Goal: Task Accomplishment & Management: Manage account settings

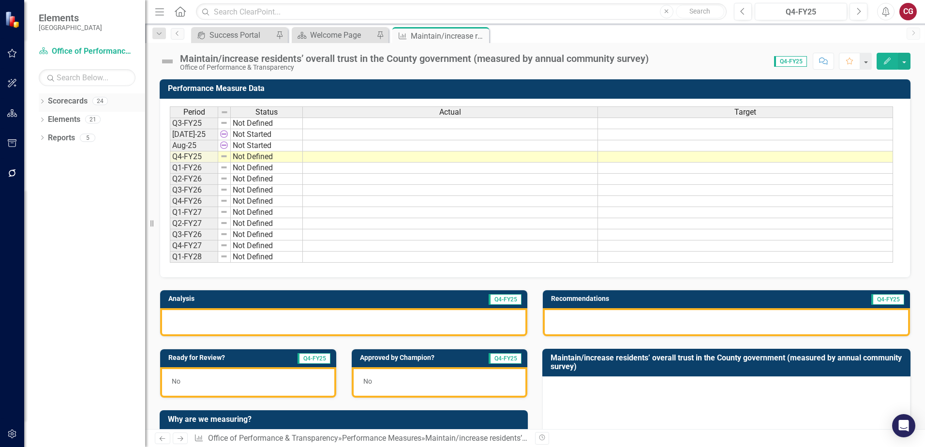
click at [43, 101] on icon "Dropdown" at bounding box center [42, 102] width 7 height 5
click at [45, 120] on icon "Dropdown" at bounding box center [47, 119] width 7 height 6
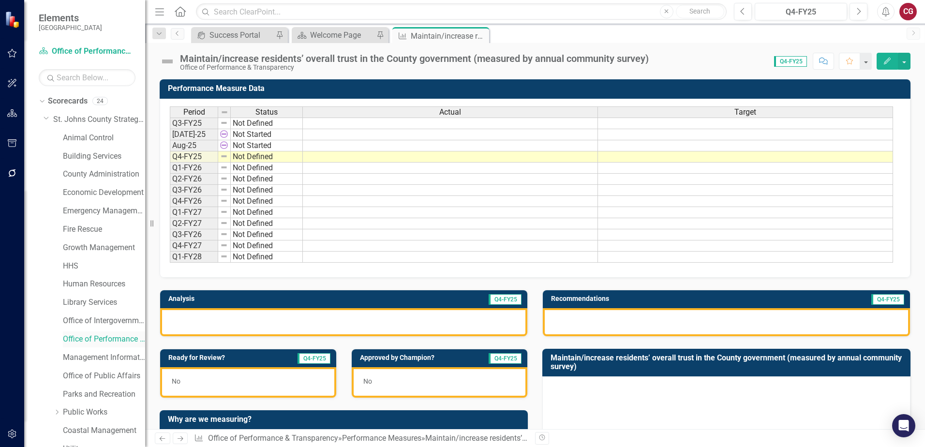
click at [110, 337] on link "Office of Performance & Transparency" at bounding box center [104, 339] width 82 height 11
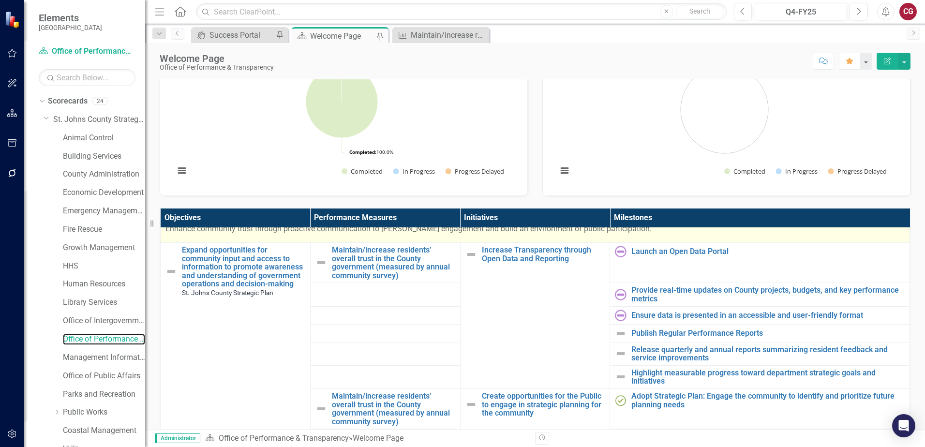
scroll to position [48, 0]
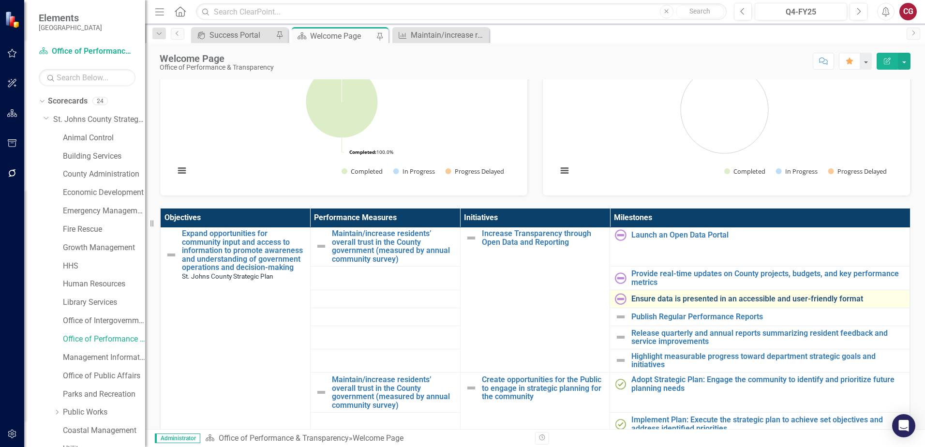
click at [655, 299] on link "Ensure data is presented in an accessible and user-friendly format" at bounding box center [768, 299] width 273 height 9
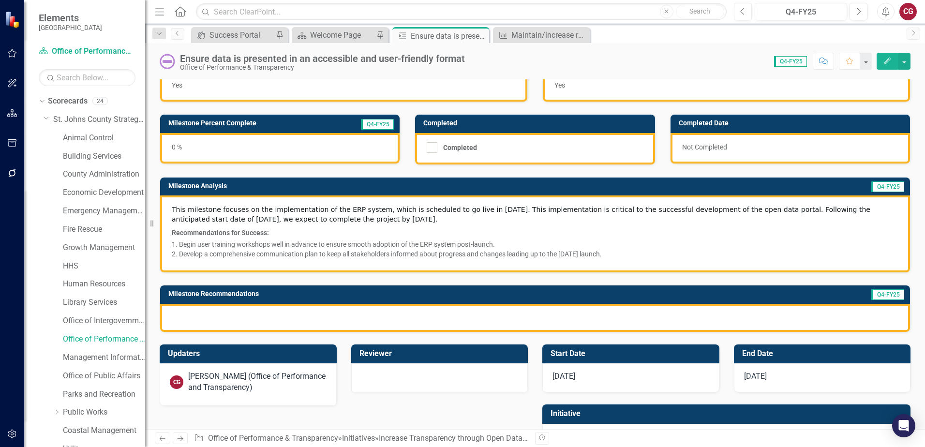
scroll to position [76, 0]
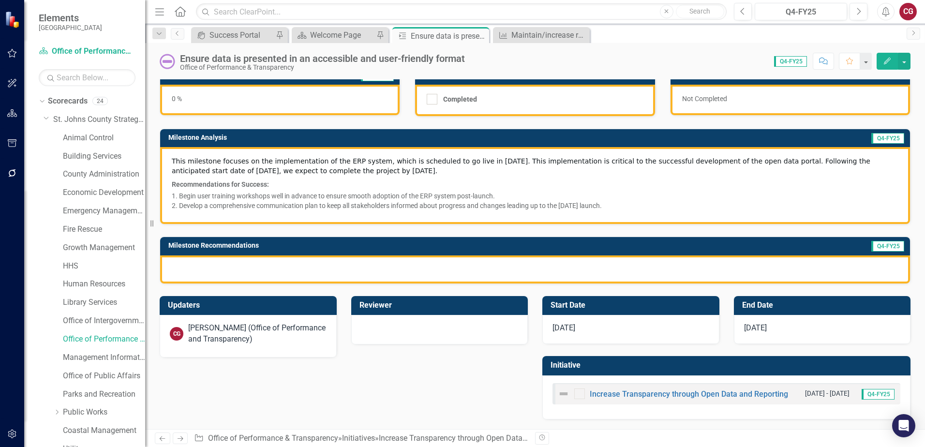
click at [318, 267] on div at bounding box center [535, 270] width 750 height 28
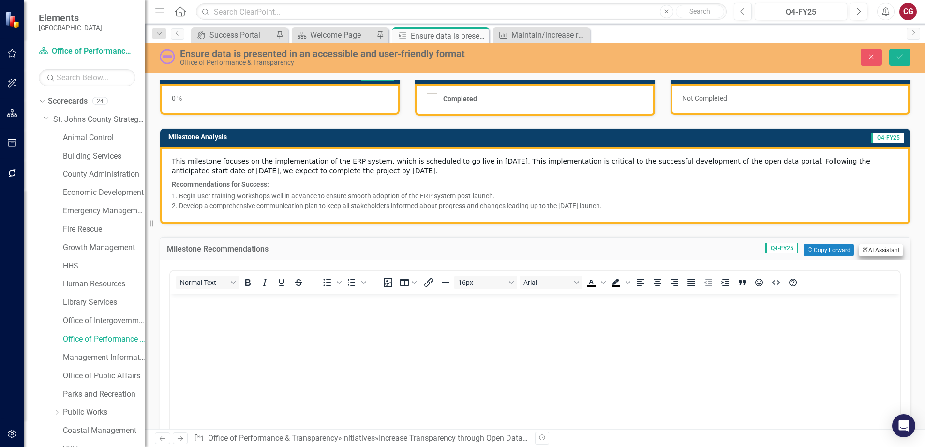
scroll to position [0, 0]
click at [882, 255] on button "ClearPoint AI AI Assistant" at bounding box center [881, 250] width 45 height 13
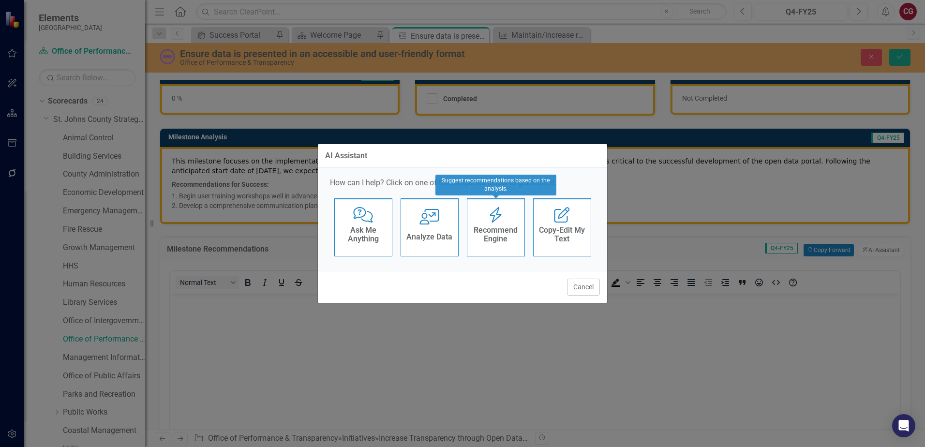
click at [500, 244] on div "Recommend Engine" at bounding box center [495, 236] width 47 height 24
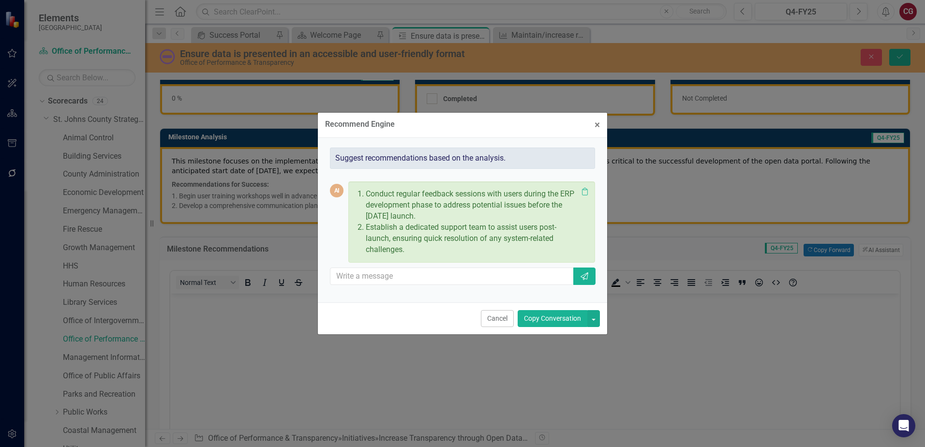
click at [547, 319] on button "Copy Conversation" at bounding box center [553, 318] width 70 height 17
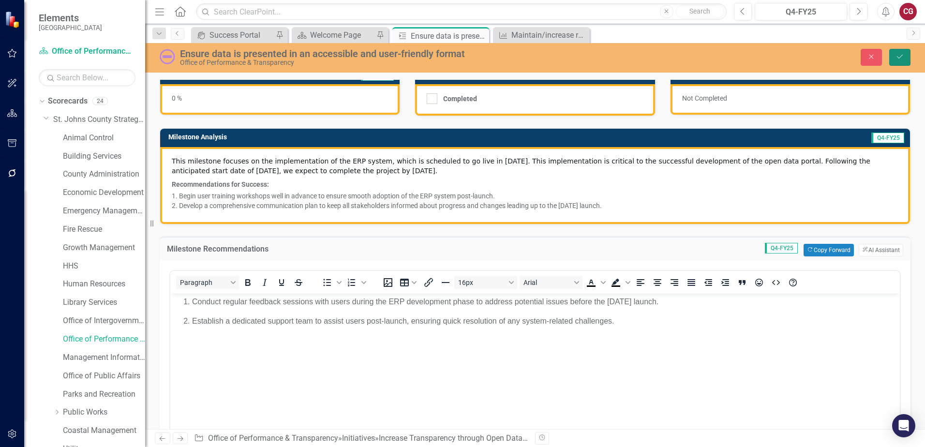
click at [898, 59] on icon "Save" at bounding box center [900, 56] width 9 height 7
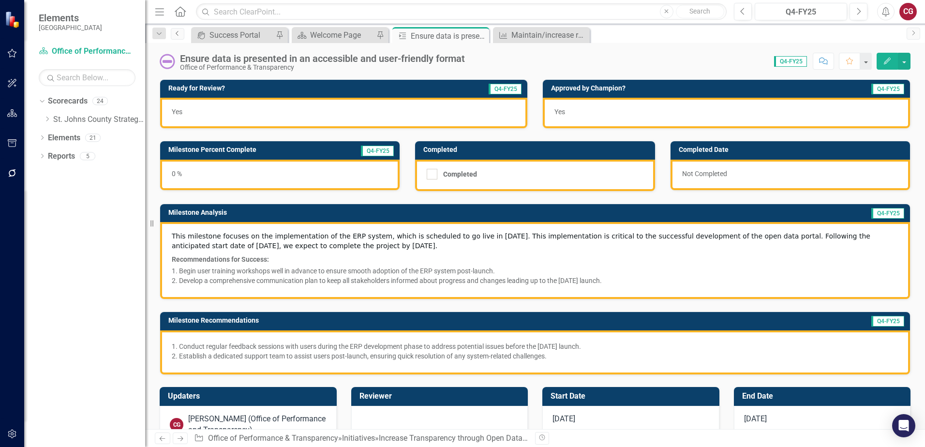
click at [178, 35] on icon at bounding box center [177, 33] width 2 height 5
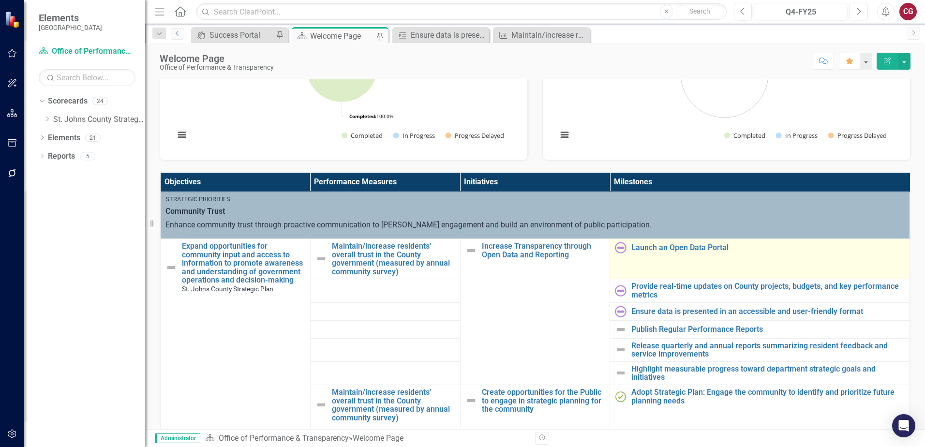
scroll to position [242, 0]
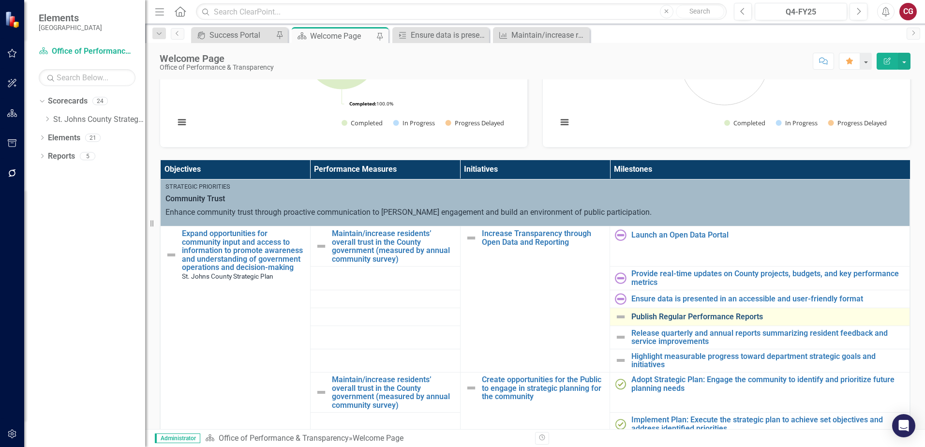
click at [692, 319] on link "Publish Regular Performance Reports" at bounding box center [768, 317] width 273 height 9
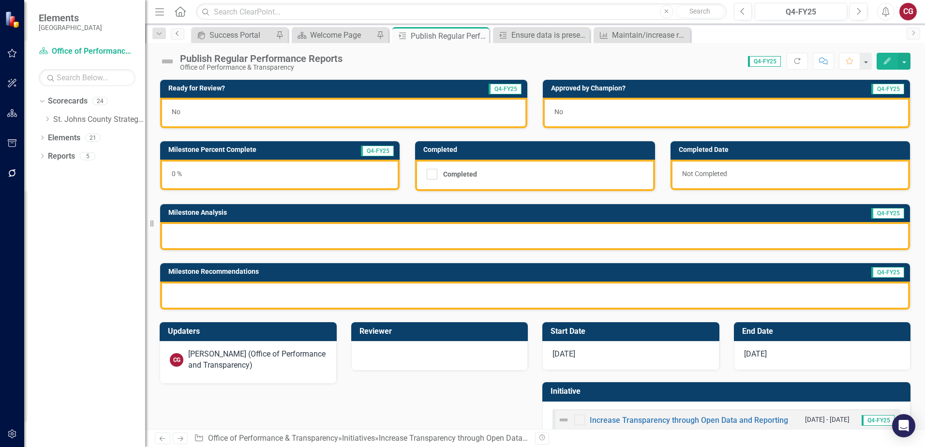
click at [175, 35] on icon "Previous" at bounding box center [178, 33] width 8 height 6
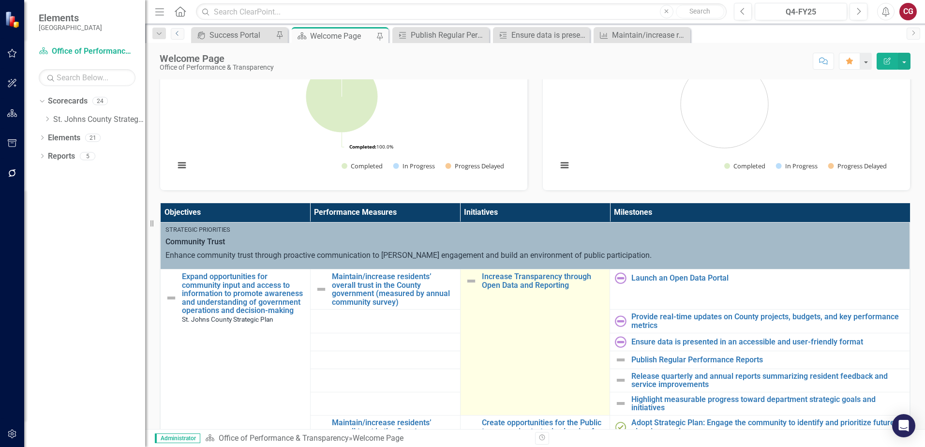
scroll to position [242, 0]
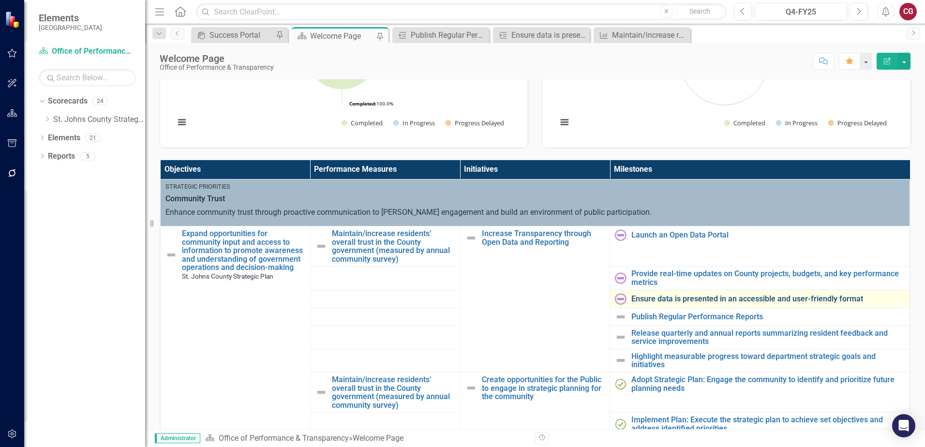
click at [632, 296] on link "Ensure data is presented in an accessible and user-friendly format" at bounding box center [768, 299] width 273 height 9
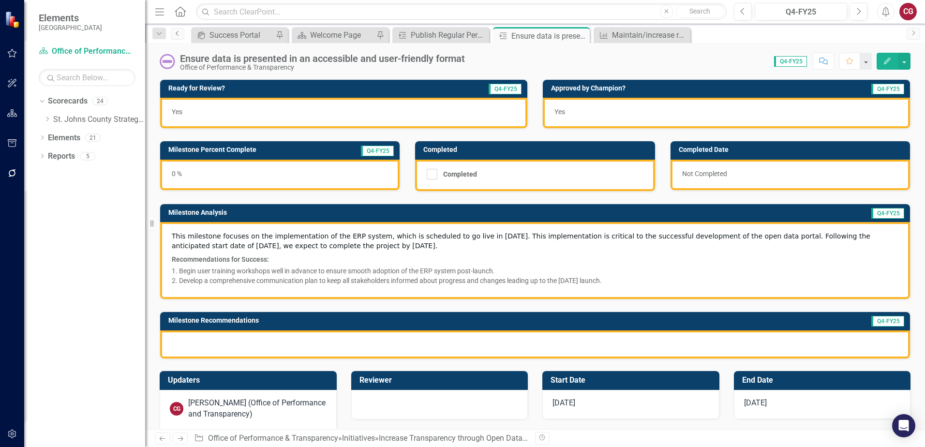
click at [173, 33] on link "Previous" at bounding box center [178, 34] width 14 height 12
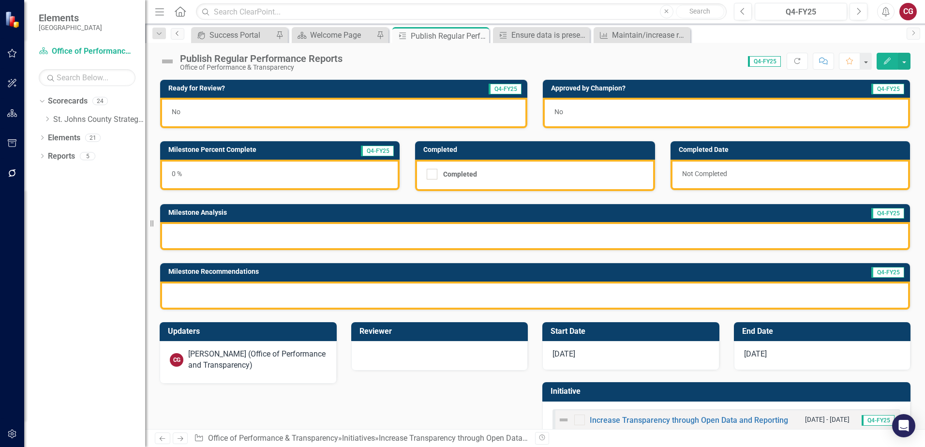
click at [174, 30] on icon "Previous" at bounding box center [178, 33] width 8 height 6
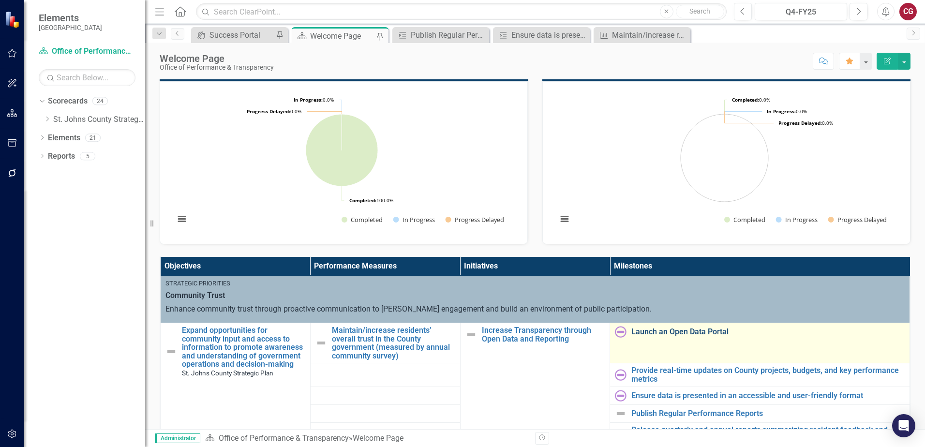
click at [664, 334] on link "Launch an Open Data Portal" at bounding box center [768, 332] width 273 height 9
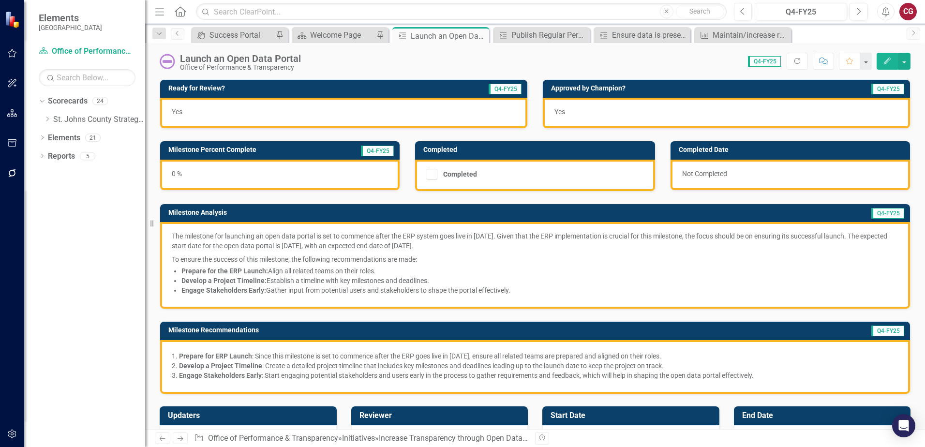
click at [533, 270] on p "Prepare for the ERP Launch: Align all related teams on their roles." at bounding box center [539, 271] width 717 height 10
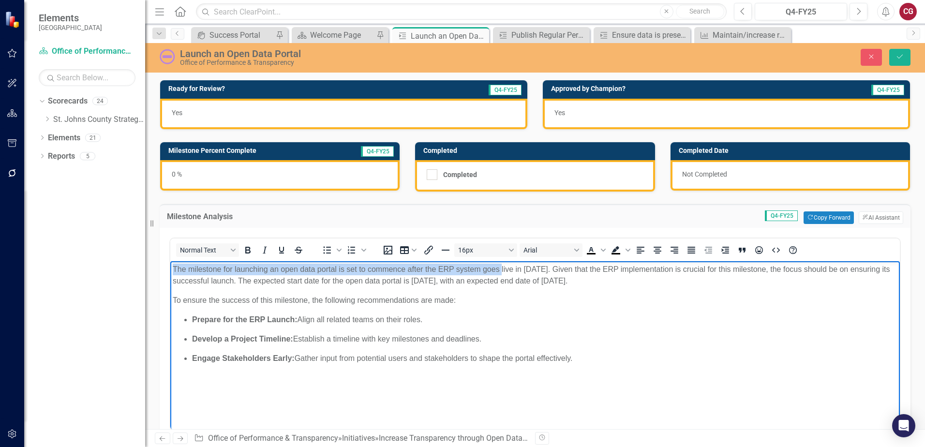
drag, startPoint x: 174, startPoint y: 268, endPoint x: 502, endPoint y: 266, distance: 328.2
click at [502, 266] on p "The milestone for launching an open data portal is set to commence after the ER…" at bounding box center [535, 275] width 725 height 23
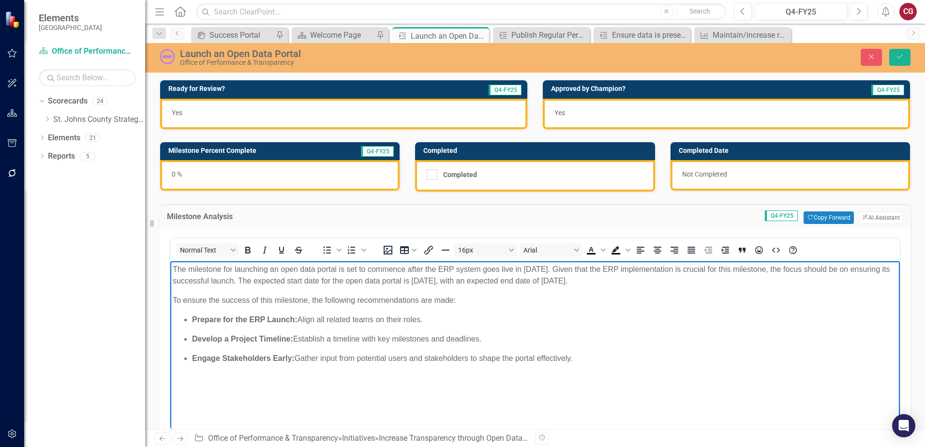
click at [531, 321] on p "Prepare for the ERP Launch: Align all related teams on their roles." at bounding box center [545, 320] width 706 height 12
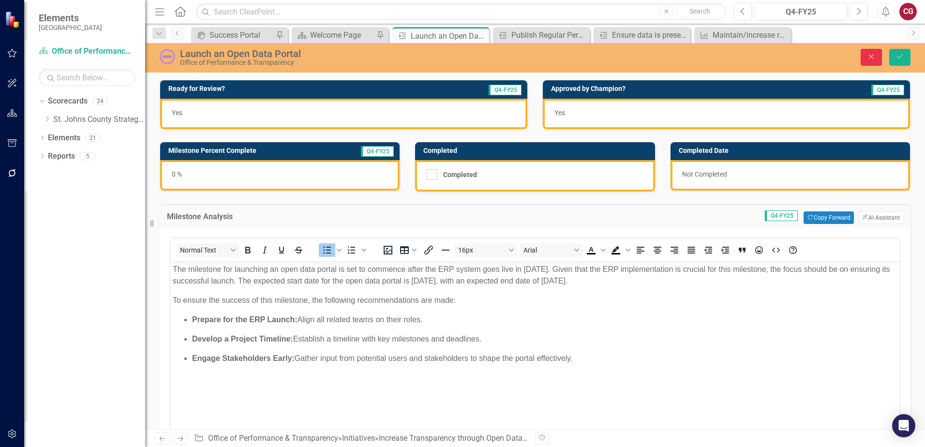
click at [876, 62] on button "Close" at bounding box center [871, 57] width 21 height 17
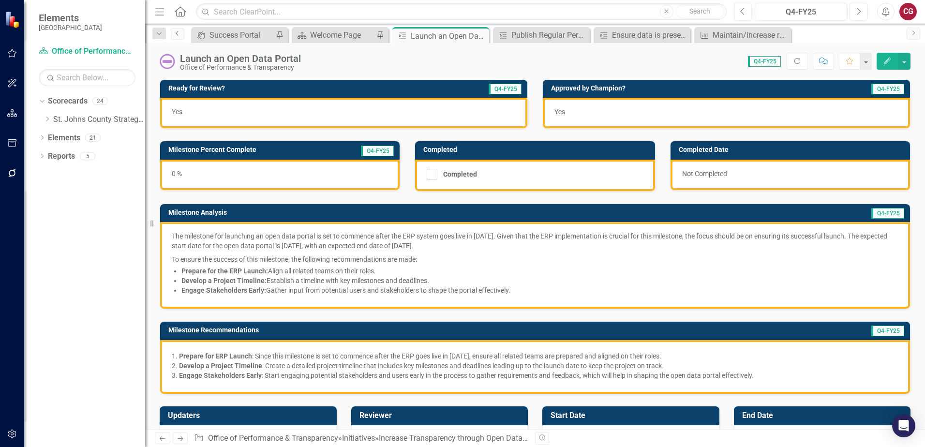
click at [184, 35] on link "Previous" at bounding box center [178, 34] width 14 height 12
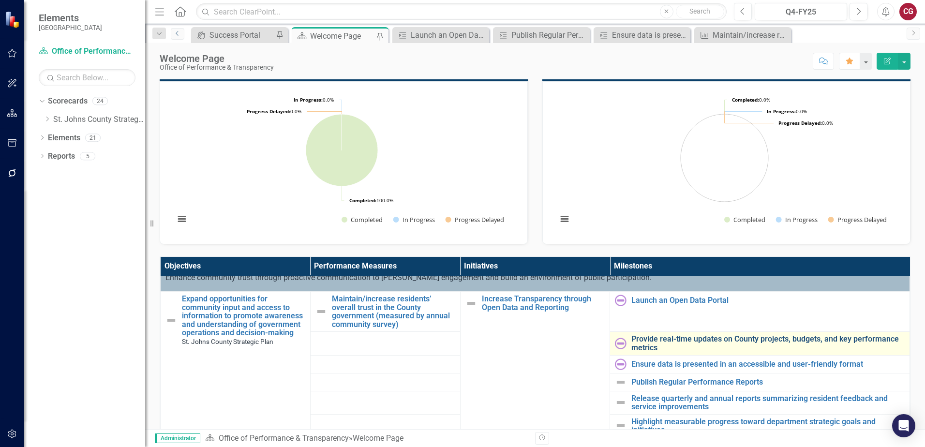
scroll to position [48, 0]
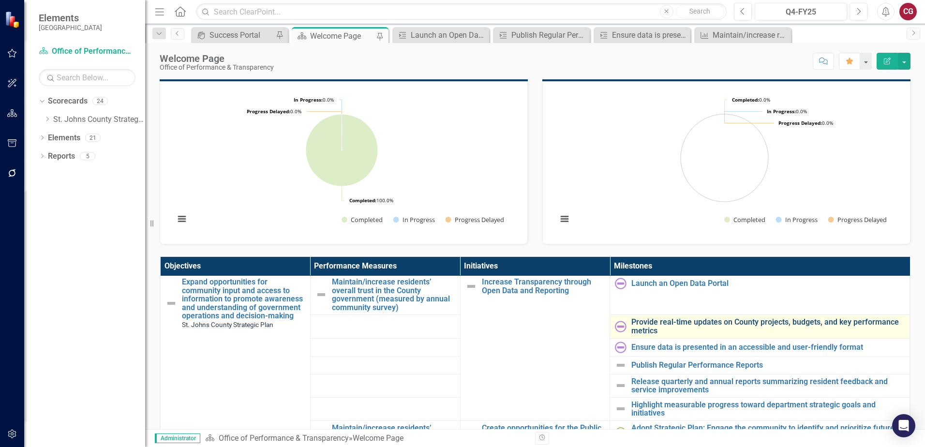
click at [698, 320] on link "Provide real-time updates on County projects, budgets, and key performance metr…" at bounding box center [768, 326] width 273 height 17
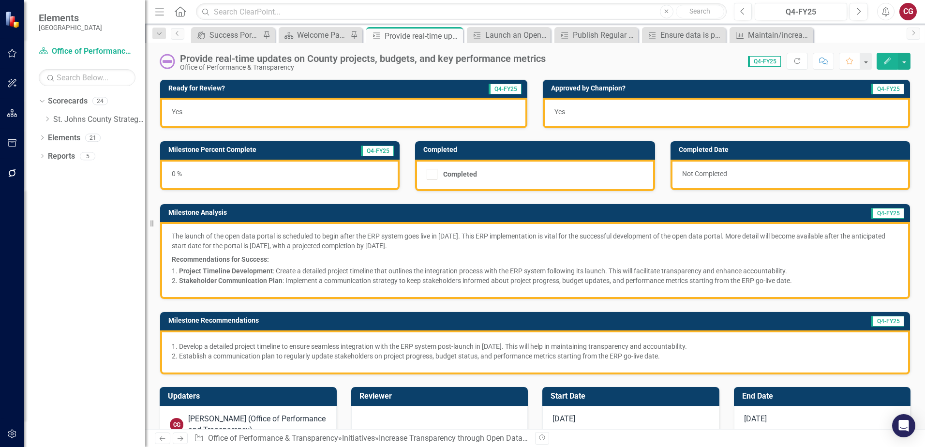
click at [182, 42] on div "Dropdown Search icon.portal Success Portal Pin Scorecard Welcome Page Pin Miles…" at bounding box center [535, 33] width 780 height 19
click at [179, 36] on icon "Previous" at bounding box center [178, 33] width 8 height 6
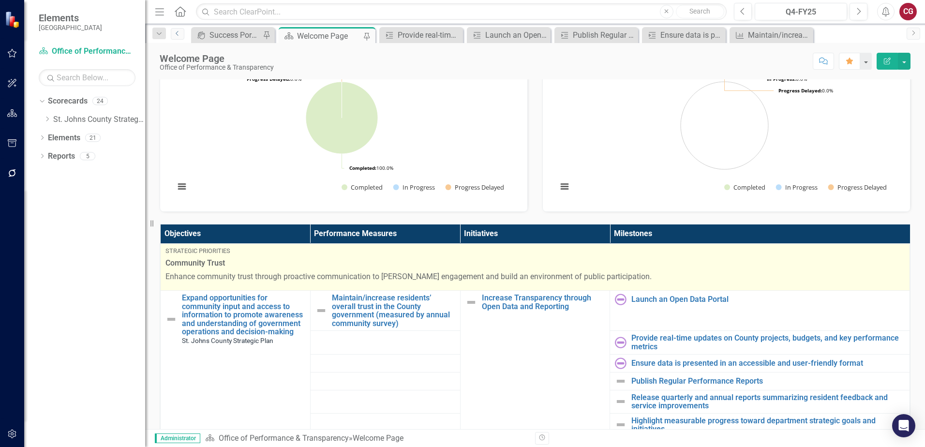
scroll to position [194, 0]
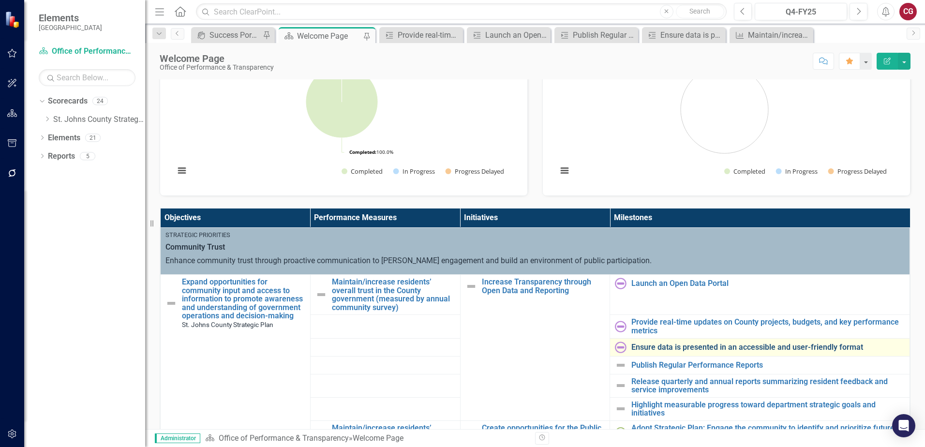
click at [664, 348] on link "Ensure data is presented in an accessible and user-friendly format" at bounding box center [768, 347] width 273 height 9
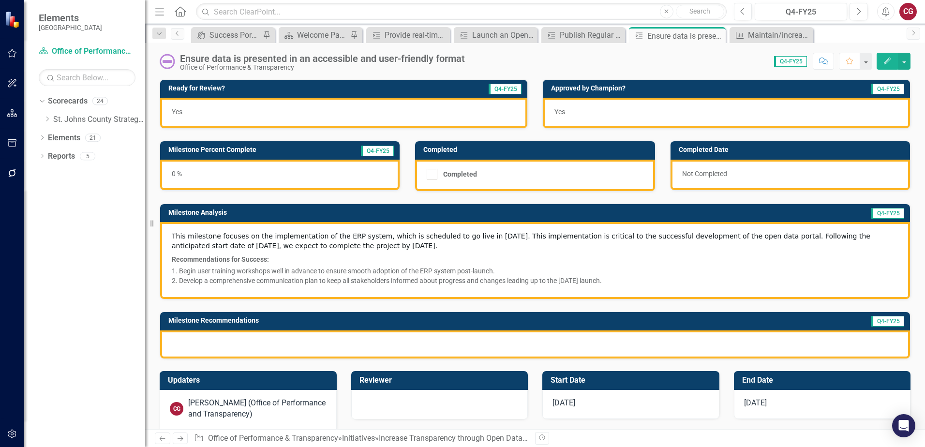
click at [382, 263] on p "Recommendations for Success:" at bounding box center [535, 259] width 727 height 12
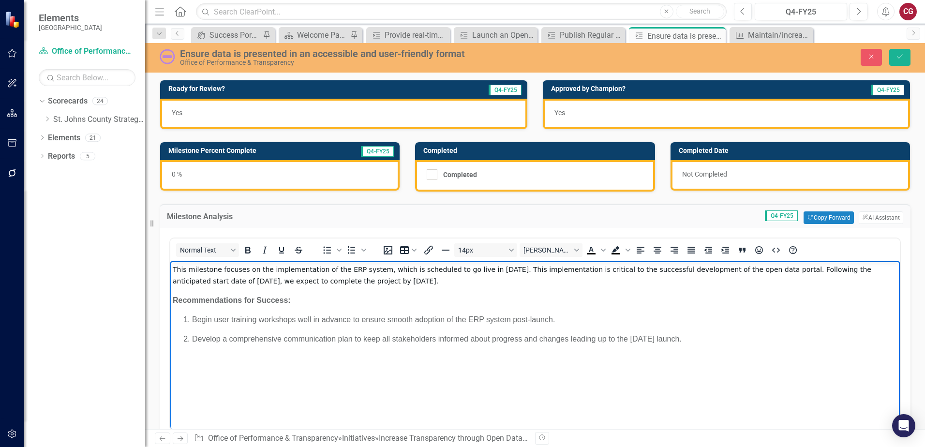
drag, startPoint x: 738, startPoint y: 348, endPoint x: 132, endPoint y: 259, distance: 612.5
click at [170, 261] on html "This milestone focuses on the implementation of the ERP system, which is schedu…" at bounding box center [535, 333] width 730 height 145
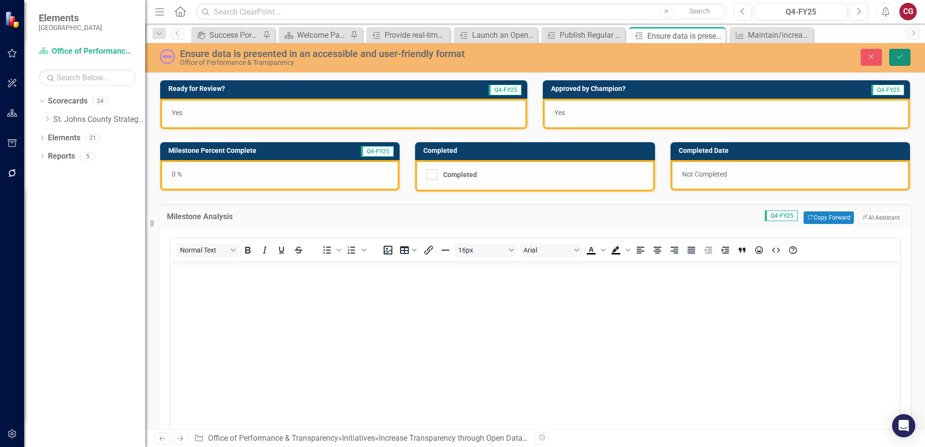
click at [903, 58] on icon "Save" at bounding box center [900, 56] width 9 height 7
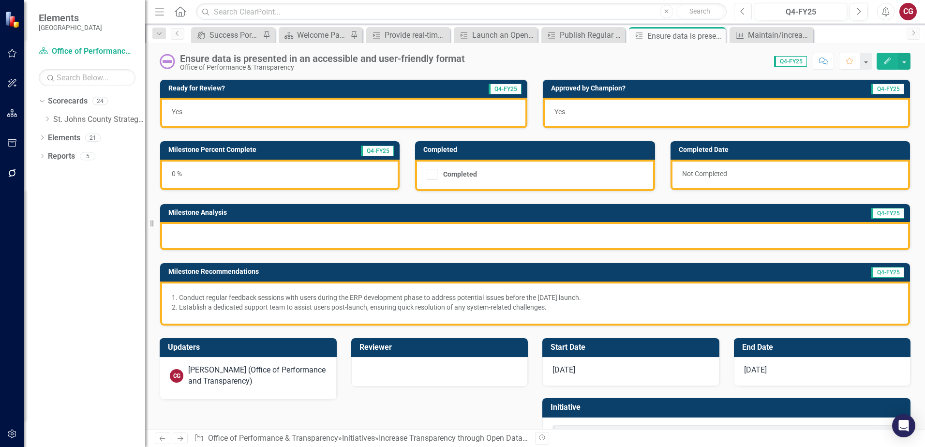
click at [747, 11] on button "Previous" at bounding box center [743, 11] width 18 height 17
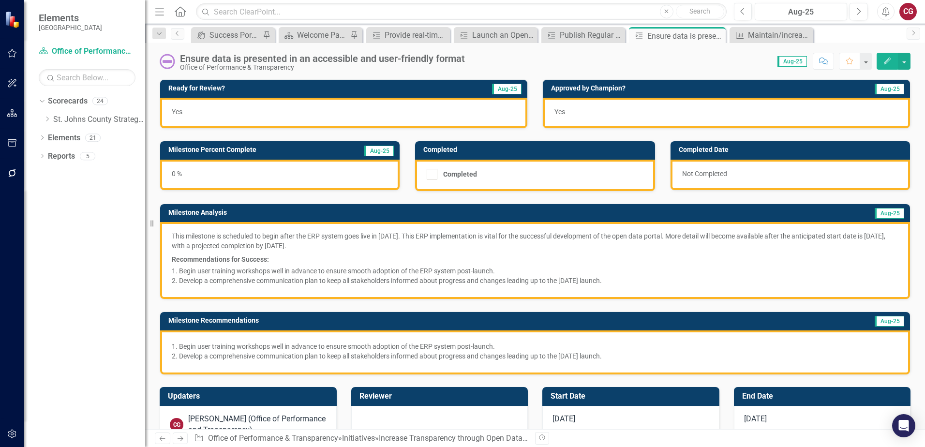
click at [344, 268] on p "Begin user training workshops well in advance to ensure smooth adoption of the …" at bounding box center [539, 271] width 720 height 10
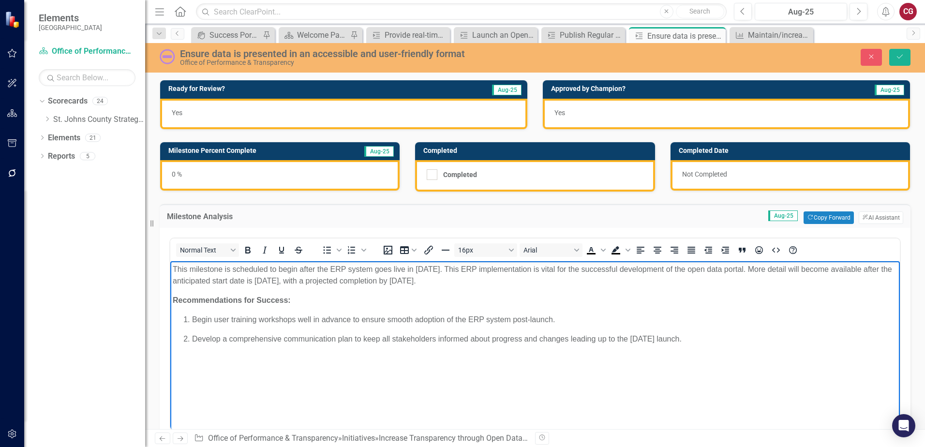
drag, startPoint x: 712, startPoint y: 346, endPoint x: 155, endPoint y: 257, distance: 564.6
click at [170, 261] on html "This milestone is scheduled to begin after the ERP system goes live in [DATE]. …" at bounding box center [535, 333] width 730 height 145
copy body "This milestone is scheduled to begin after the ERP system goes live in [DATE]. …"
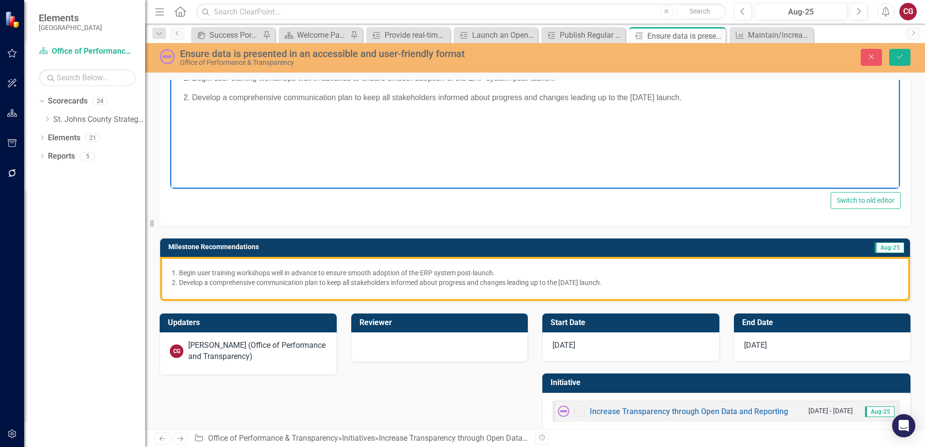
scroll to position [242, 0]
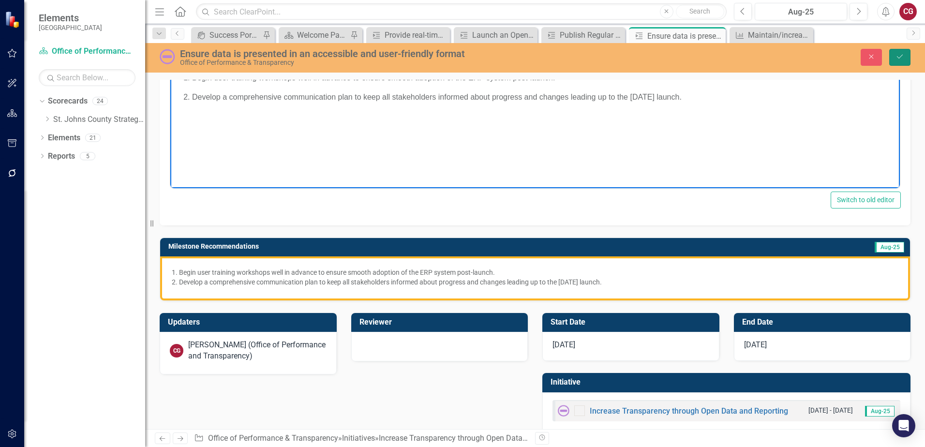
click at [896, 53] on icon "Save" at bounding box center [900, 56] width 9 height 7
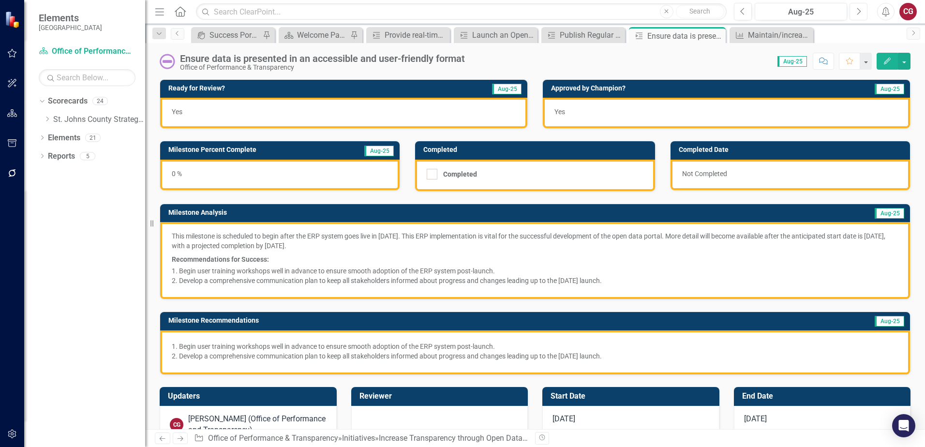
click at [864, 16] on button "Next" at bounding box center [859, 11] width 18 height 17
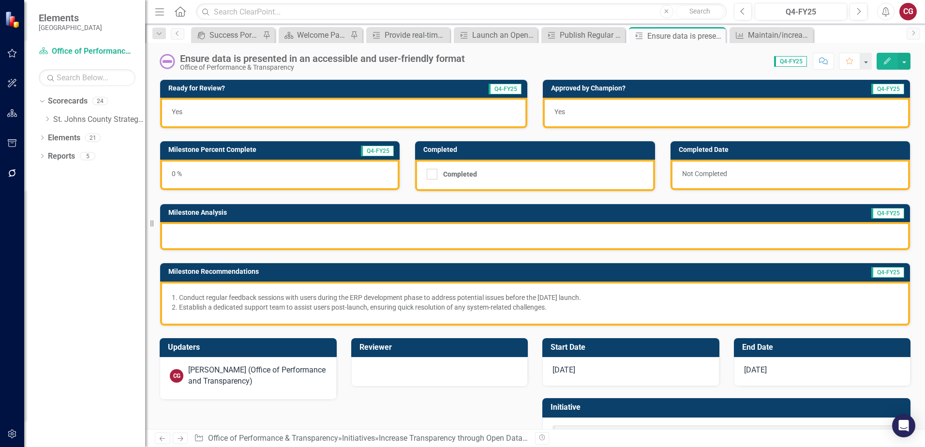
click at [296, 239] on div at bounding box center [535, 236] width 750 height 28
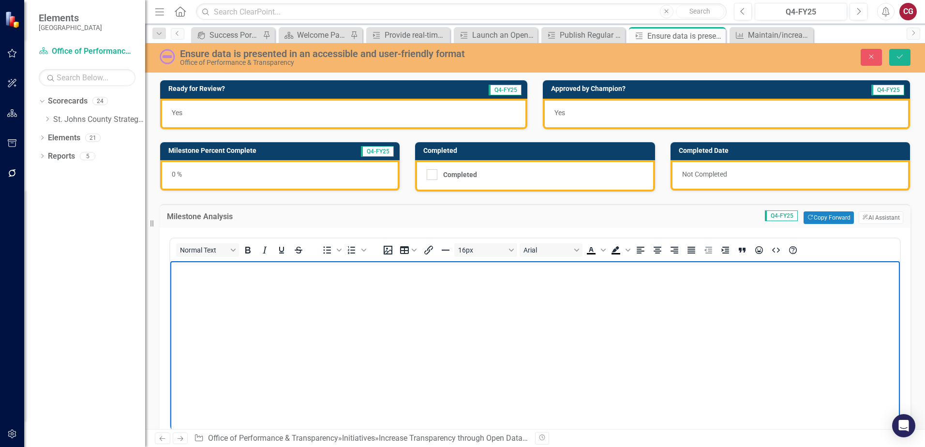
click at [248, 277] on body "Rich Text Area. Press ALT-0 for help." at bounding box center [535, 333] width 730 height 145
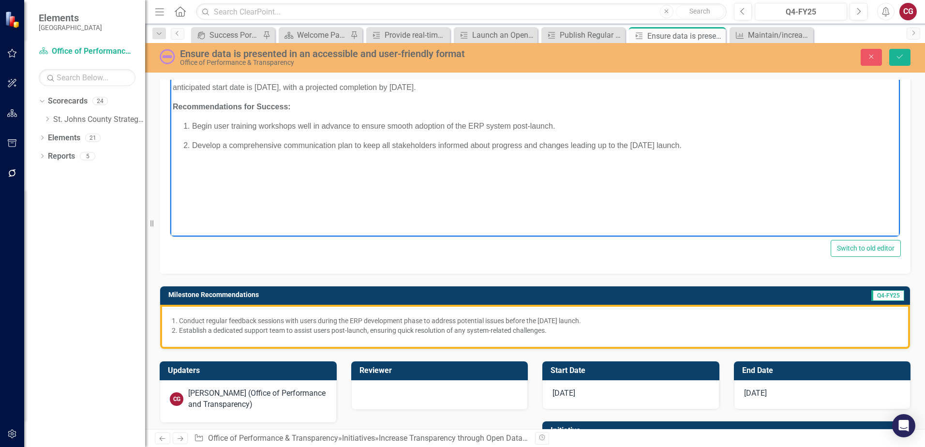
scroll to position [242, 0]
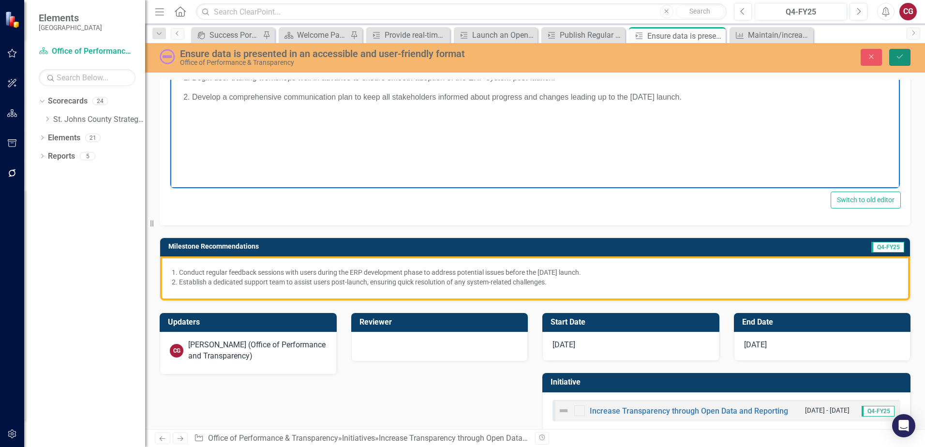
click at [900, 57] on icon "Save" at bounding box center [900, 56] width 9 height 7
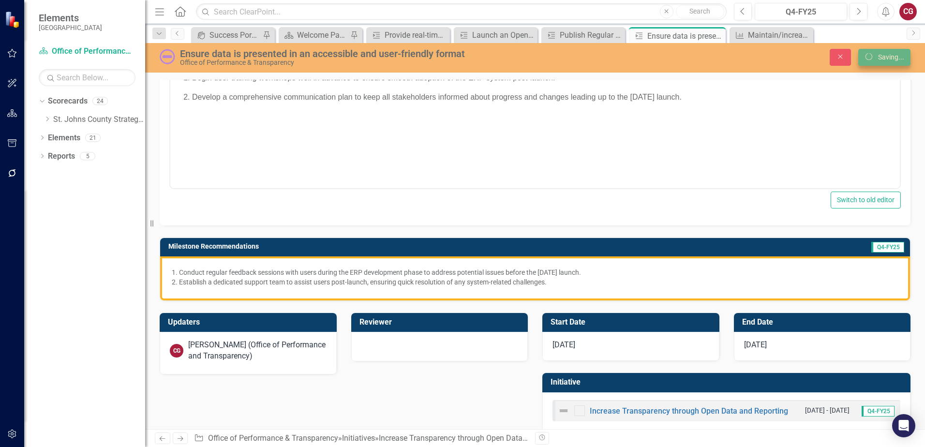
scroll to position [91, 0]
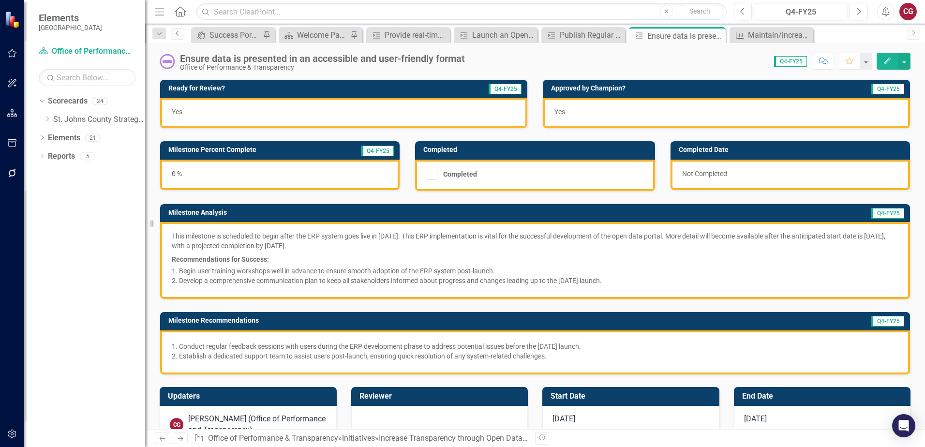
click at [179, 33] on icon "Previous" at bounding box center [178, 33] width 8 height 6
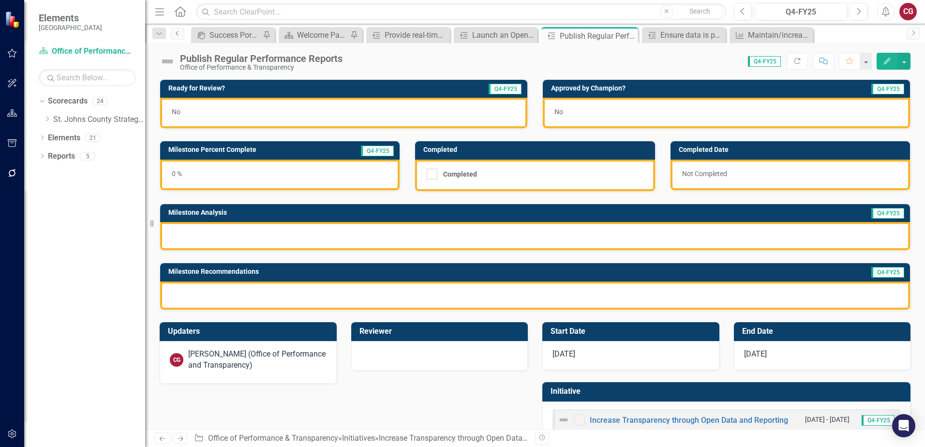
click at [177, 35] on icon "Previous" at bounding box center [178, 33] width 8 height 6
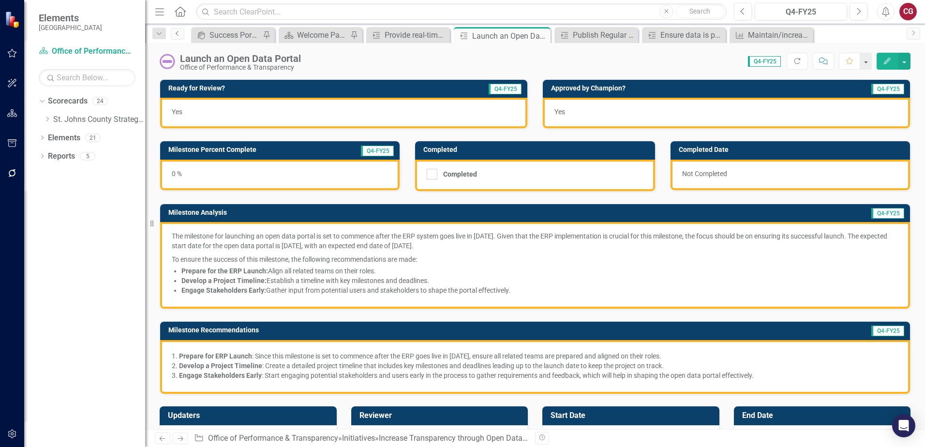
click at [177, 35] on icon "Previous" at bounding box center [178, 33] width 8 height 6
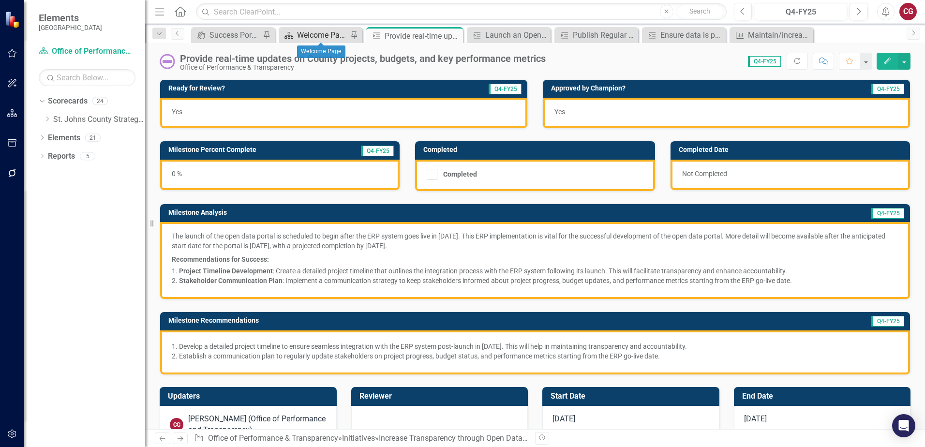
click at [320, 40] on div "Welcome Page" at bounding box center [322, 35] width 51 height 12
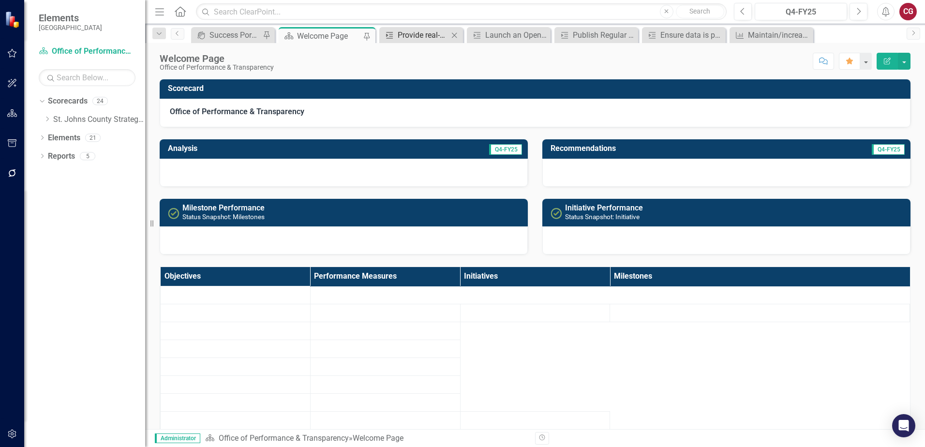
click at [393, 38] on icon "Milestone" at bounding box center [390, 35] width 10 height 8
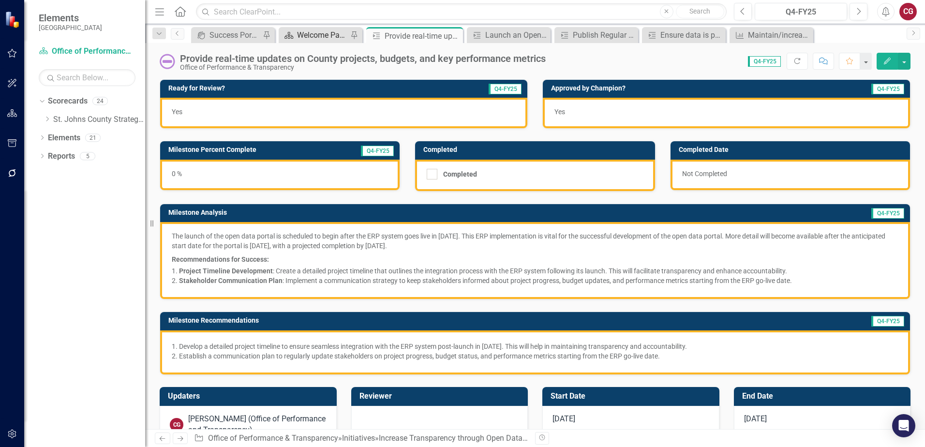
click at [329, 37] on div "Welcome Page" at bounding box center [322, 35] width 51 height 12
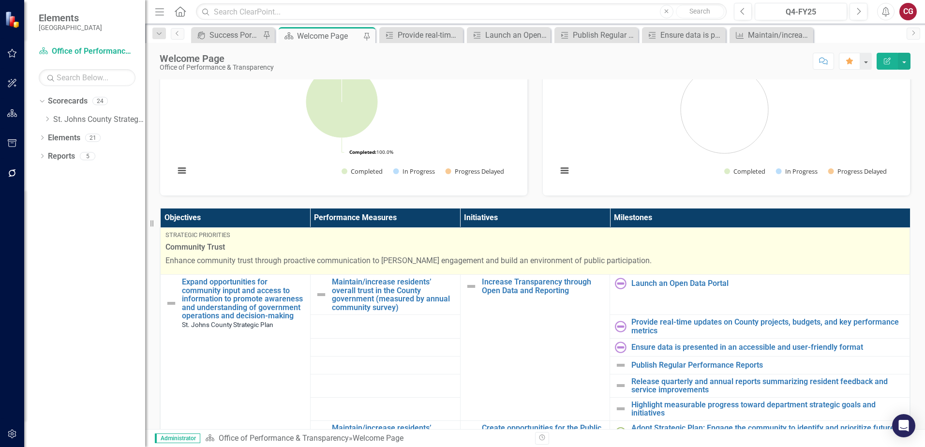
scroll to position [290, 0]
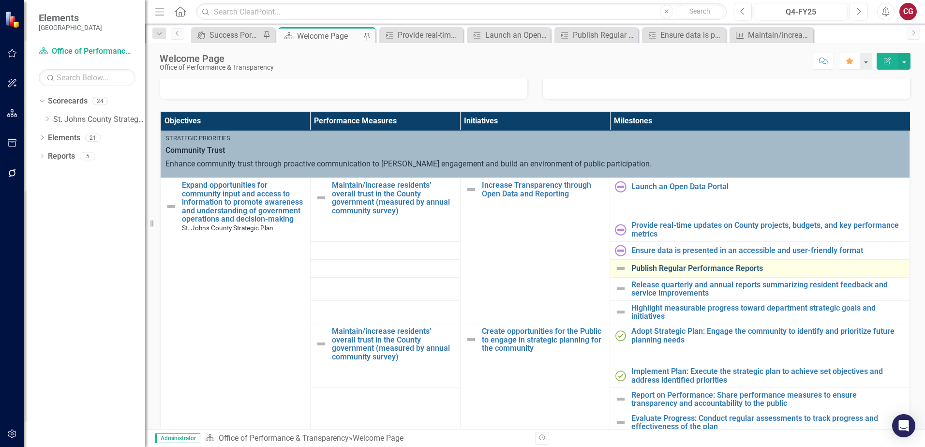
click at [664, 267] on link "Publish Regular Performance Reports" at bounding box center [768, 268] width 273 height 9
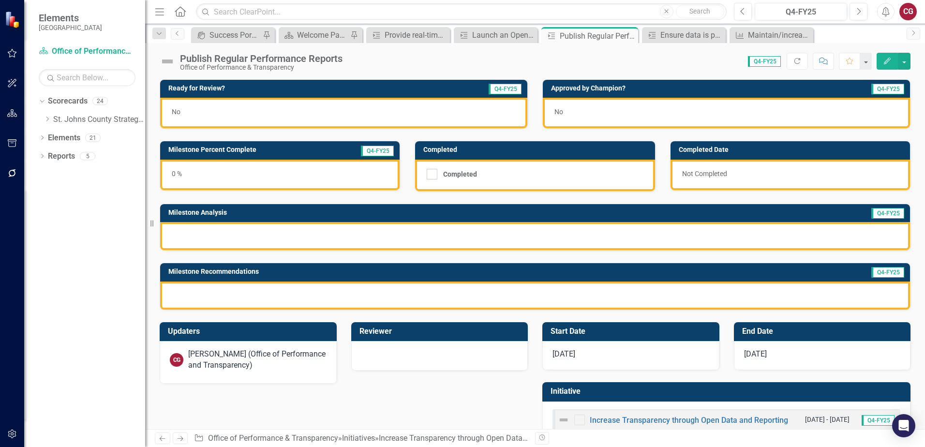
click at [286, 238] on div at bounding box center [535, 236] width 750 height 28
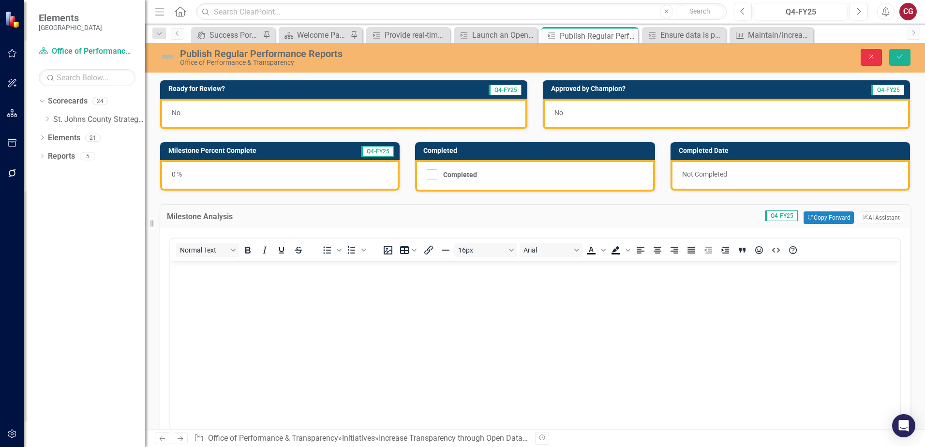
click at [862, 53] on button "Close" at bounding box center [871, 57] width 21 height 17
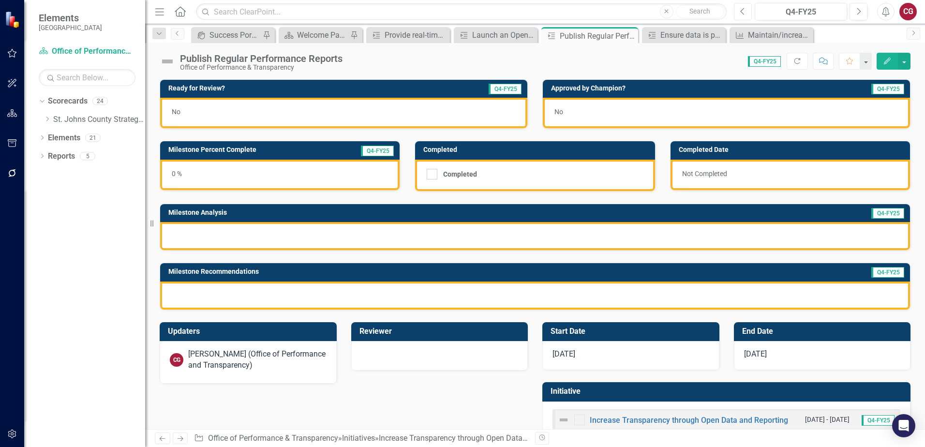
click at [744, 15] on button "Previous" at bounding box center [743, 11] width 18 height 17
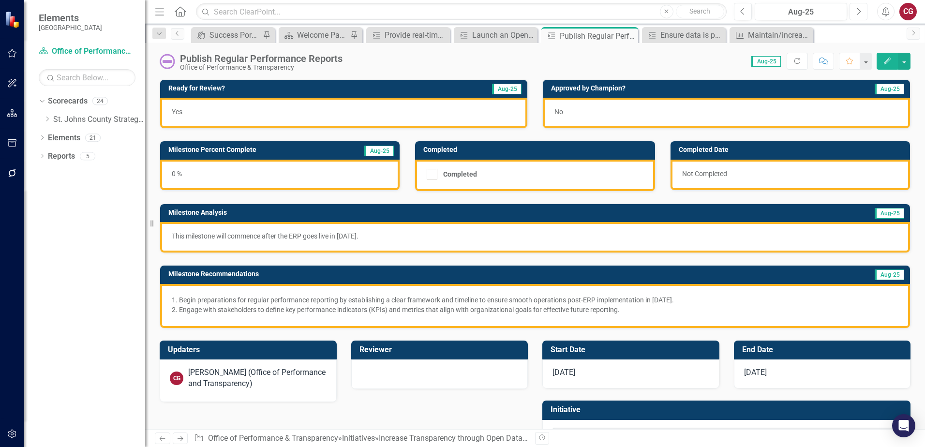
click at [860, 13] on icon "button" at bounding box center [860, 11] width 4 height 7
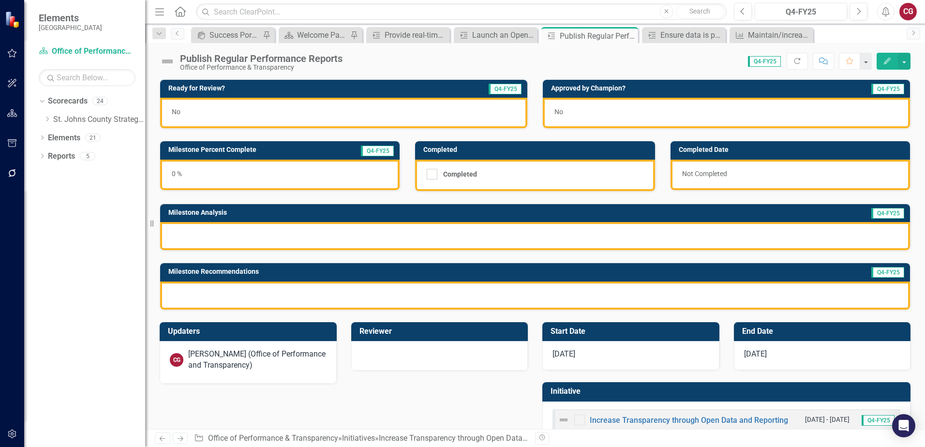
click at [276, 231] on div at bounding box center [535, 236] width 750 height 28
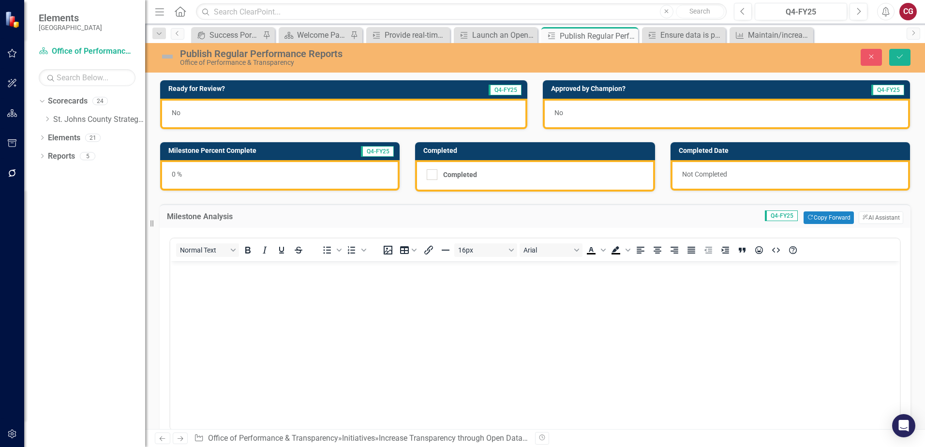
click at [260, 276] on body "Rich Text Area. Press ALT-0 for help." at bounding box center [535, 333] width 730 height 145
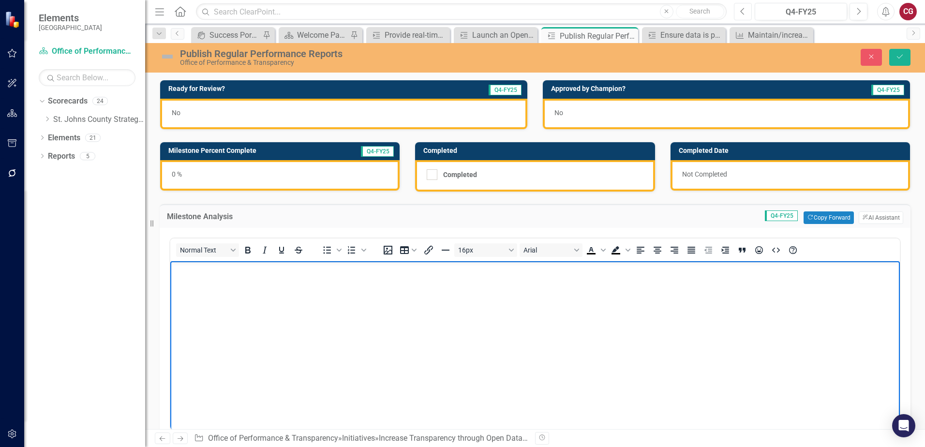
click at [746, 14] on button "Previous" at bounding box center [743, 11] width 18 height 17
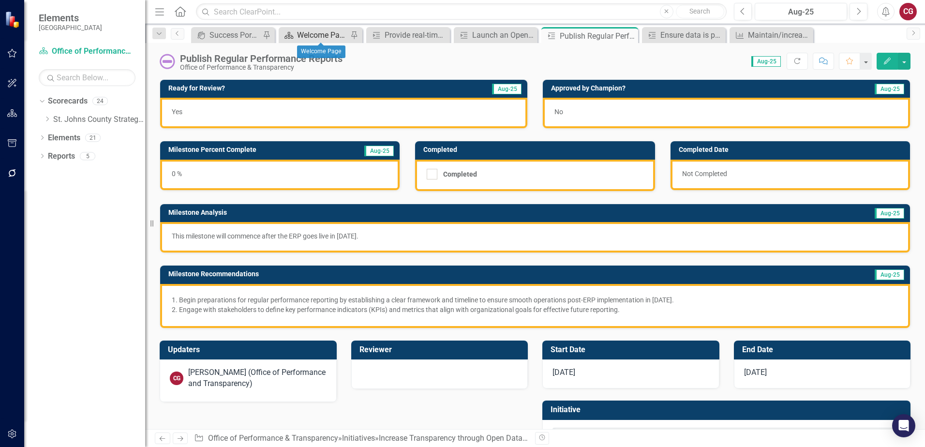
click at [313, 32] on div "Welcome Page" at bounding box center [322, 35] width 51 height 12
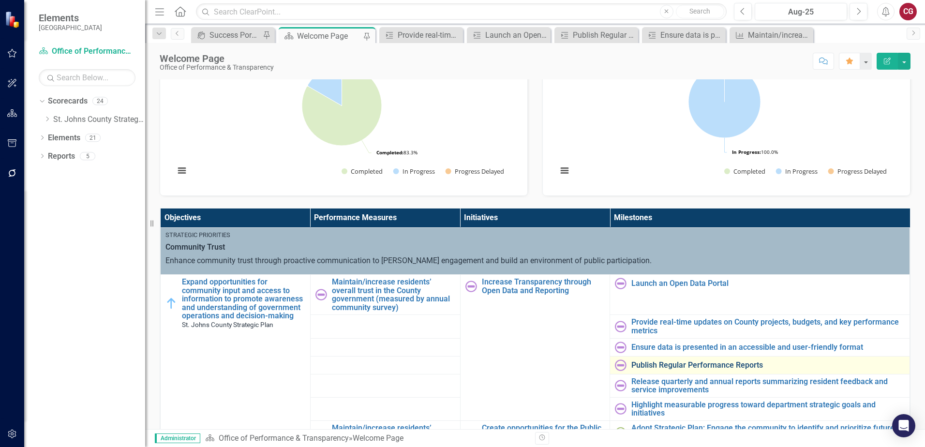
scroll to position [48, 0]
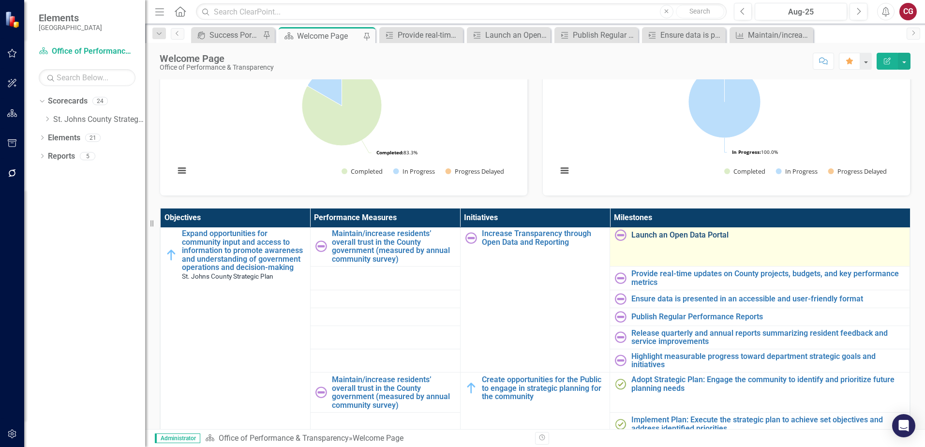
click at [655, 234] on link "Launch an Open Data Portal" at bounding box center [768, 235] width 273 height 9
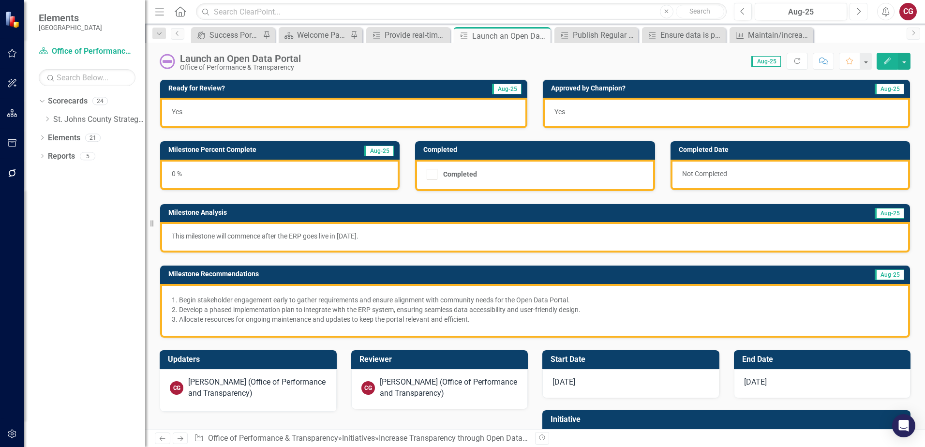
click at [862, 10] on button "Next" at bounding box center [859, 11] width 18 height 17
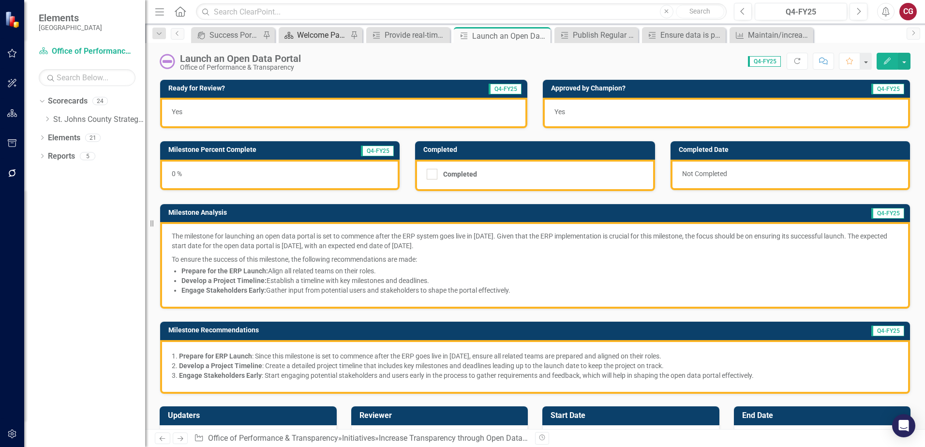
click at [337, 39] on div "Welcome Page" at bounding box center [322, 35] width 51 height 12
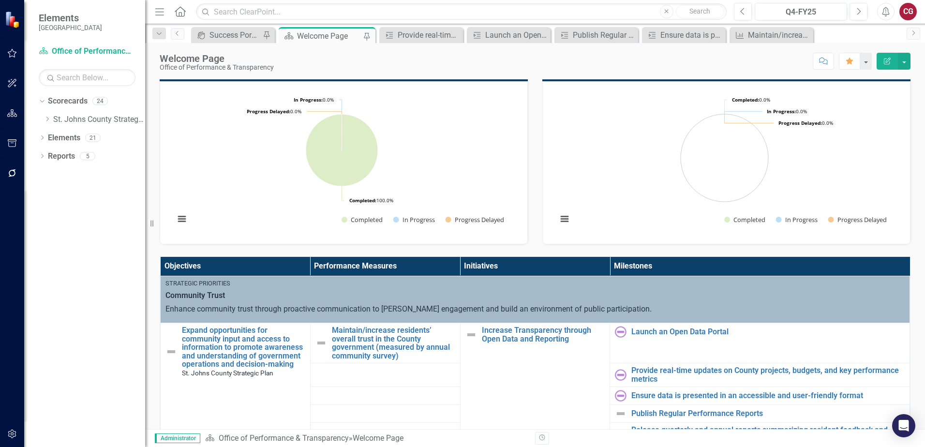
scroll to position [194, 0]
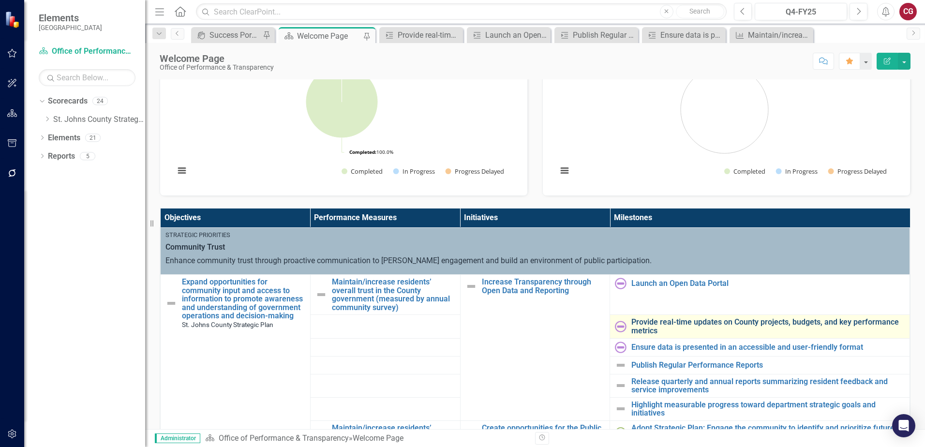
click at [650, 321] on link "Provide real-time updates on County projects, budgets, and key performance metr…" at bounding box center [768, 326] width 273 height 17
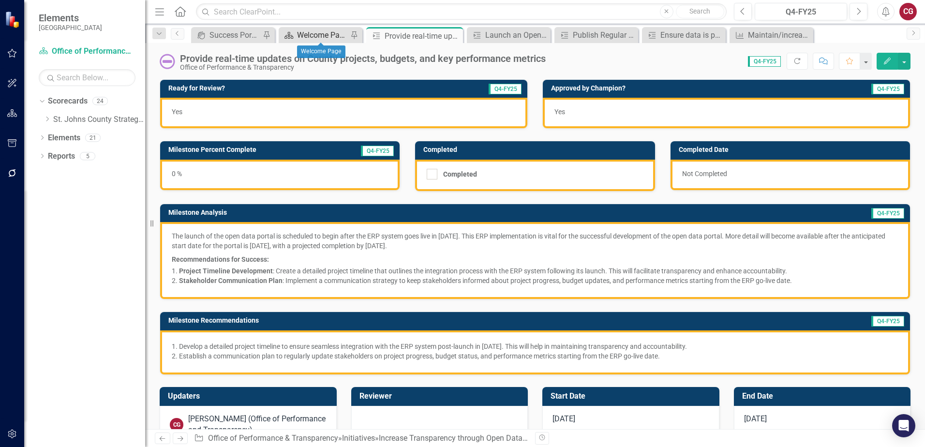
click at [335, 36] on div "Welcome Page" at bounding box center [322, 35] width 51 height 12
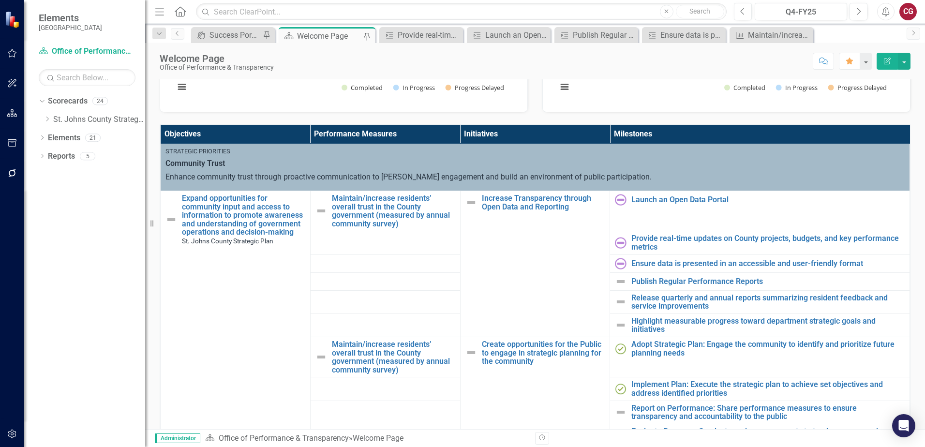
scroll to position [290, 0]
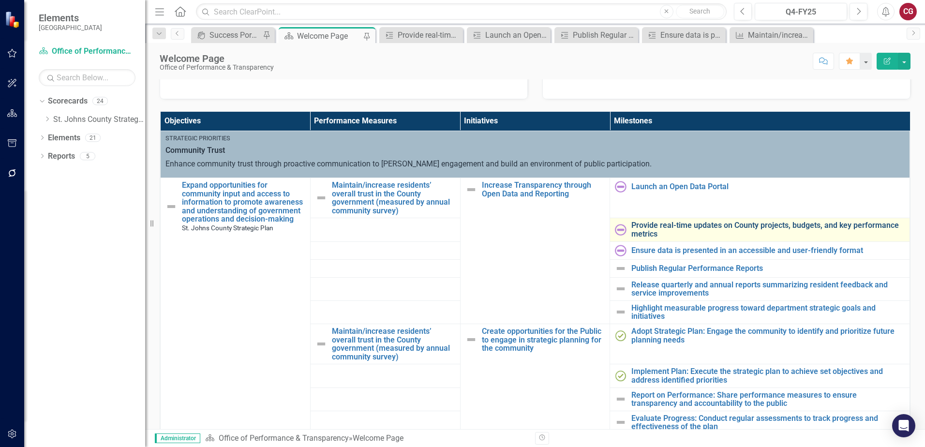
click at [659, 226] on link "Provide real-time updates on County projects, budgets, and key performance metr…" at bounding box center [768, 229] width 273 height 17
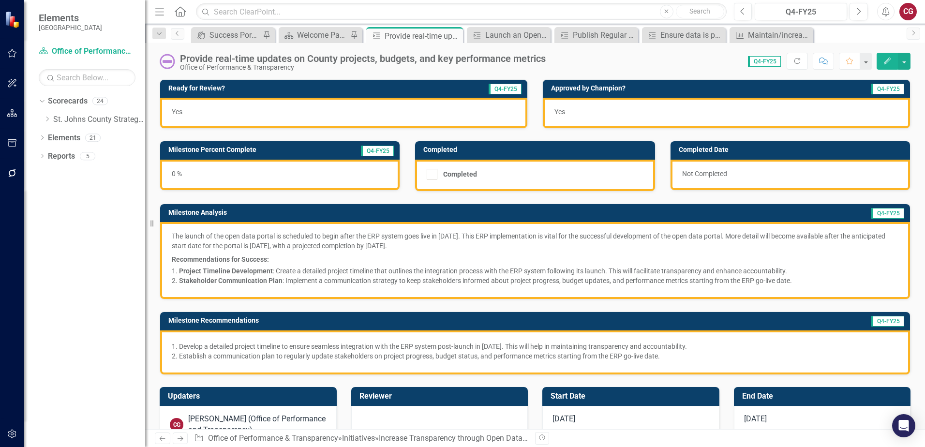
click at [473, 257] on p "Recommendations for Success:" at bounding box center [535, 259] width 727 height 12
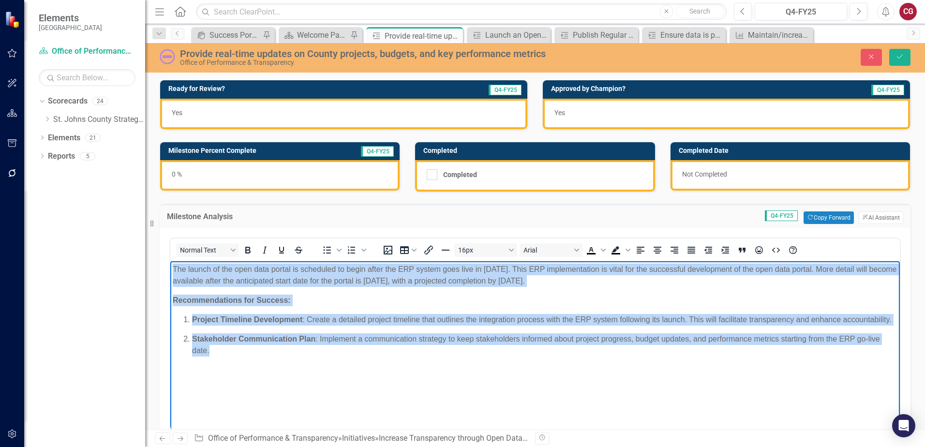
drag, startPoint x: 877, startPoint y: 359, endPoint x: 306, endPoint y: 517, distance: 593.1
click at [170, 261] on html "The launch of the open data portal is scheduled to begin after the ERP system g…" at bounding box center [535, 333] width 730 height 145
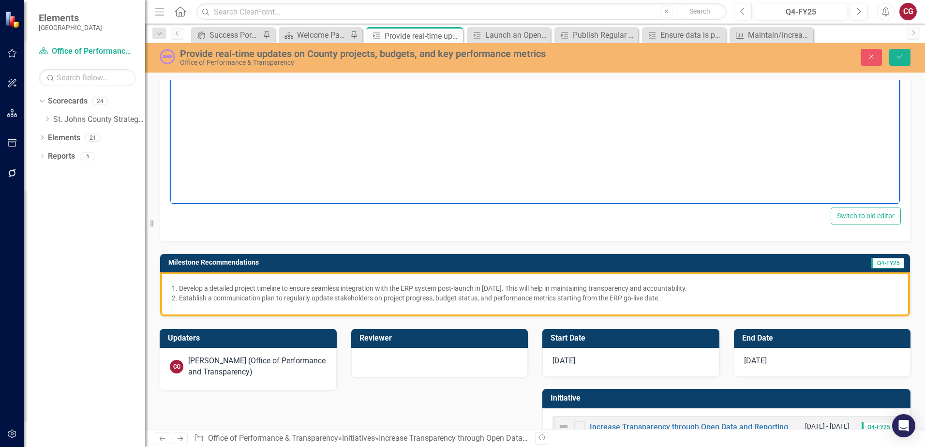
scroll to position [242, 0]
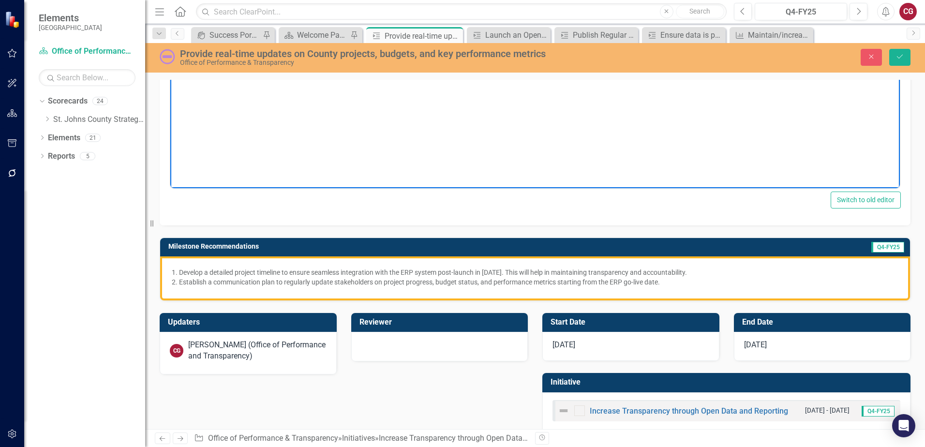
click at [309, 290] on div "Develop a detailed project timeline to ensure seamless integration with the ERP…" at bounding box center [535, 279] width 750 height 44
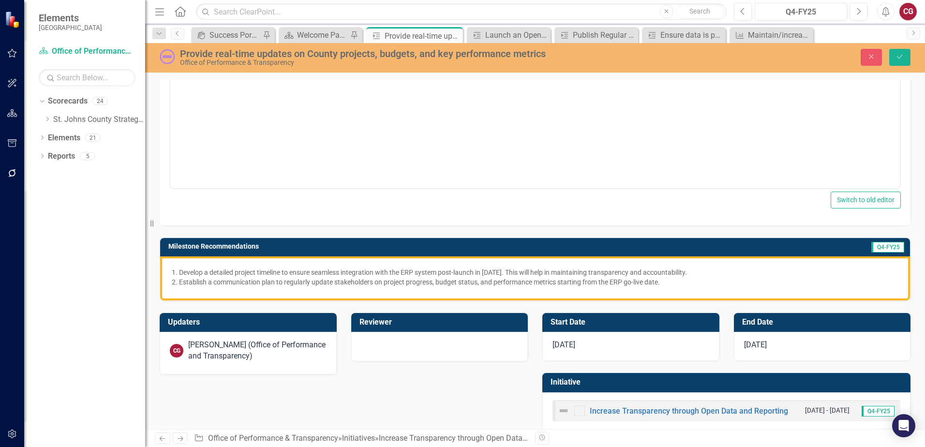
click at [309, 290] on div "Develop a detailed project timeline to ensure seamless integration with the ERP…" at bounding box center [535, 279] width 750 height 44
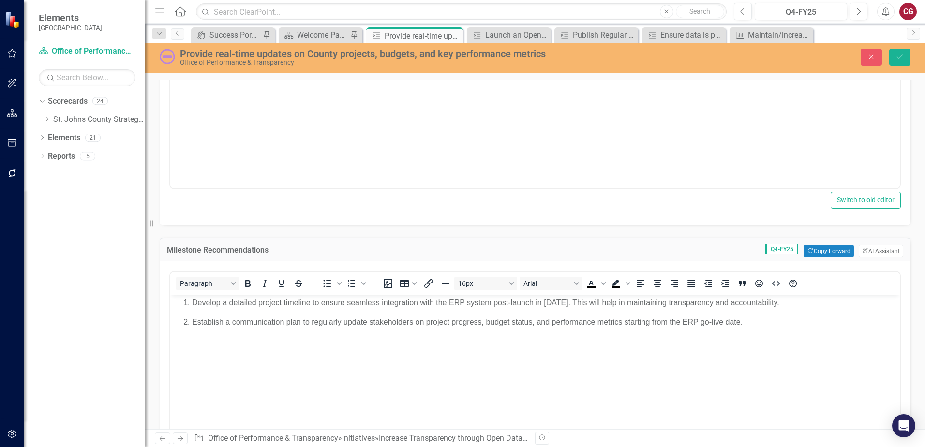
scroll to position [0, 0]
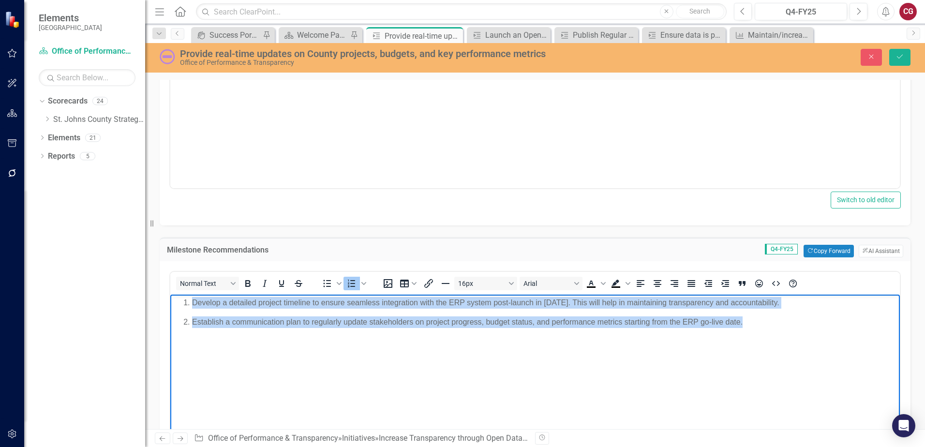
drag, startPoint x: 815, startPoint y: 336, endPoint x: 280, endPoint y: 587, distance: 590.7
click at [170, 295] on html "Develop a detailed project timeline to ensure seamless integration with the ERP…" at bounding box center [535, 367] width 730 height 145
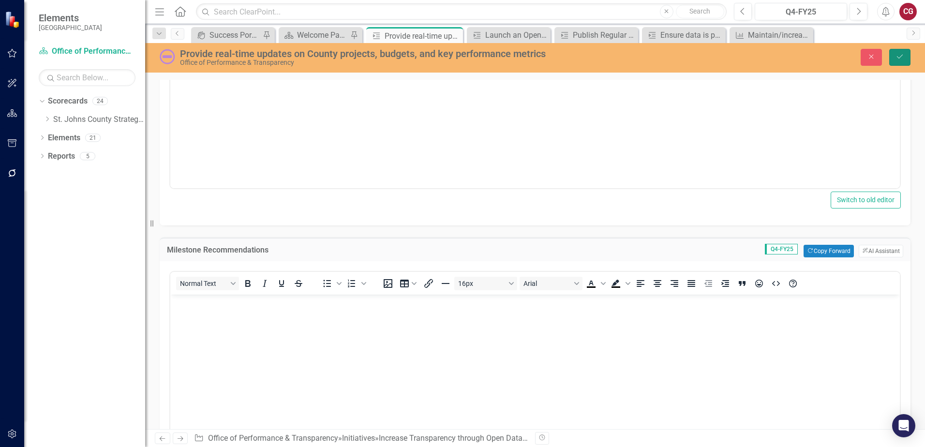
click at [905, 55] on button "Save" at bounding box center [900, 57] width 21 height 17
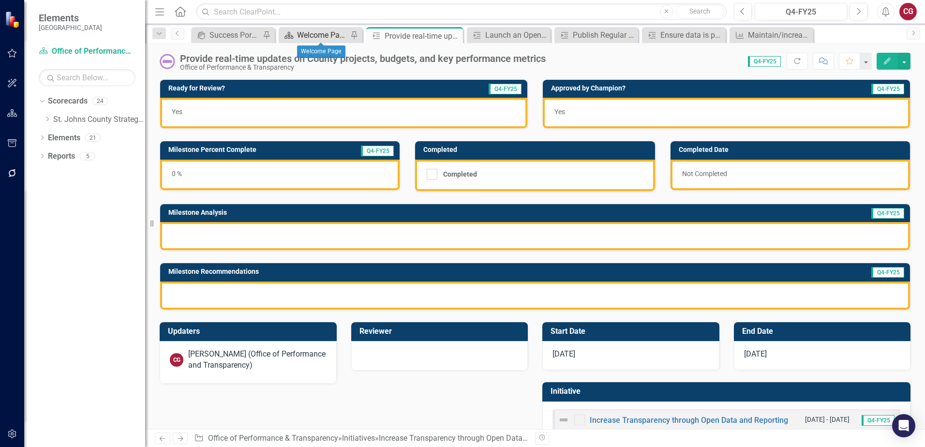
click at [329, 41] on div "Welcome Page" at bounding box center [322, 35] width 51 height 12
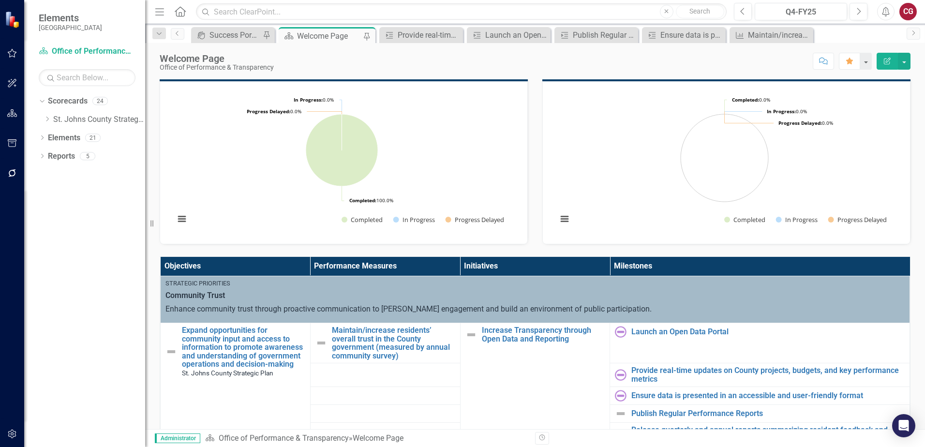
scroll to position [242, 0]
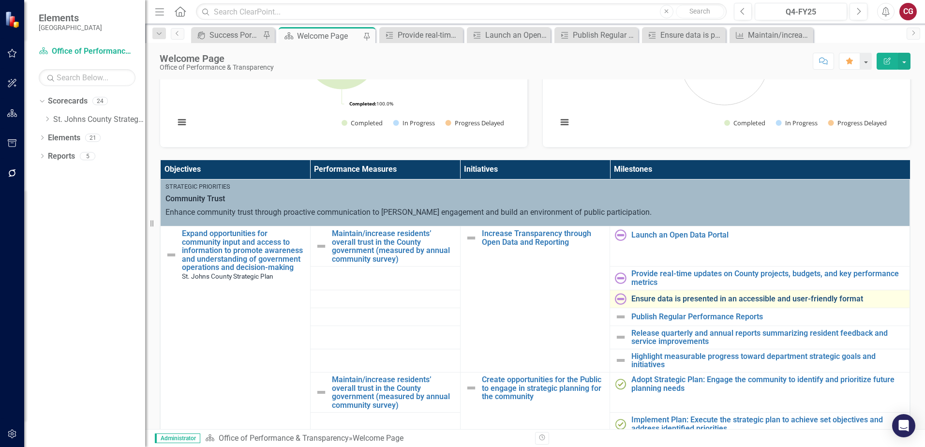
click at [650, 302] on link "Ensure data is presented in an accessible and user-friendly format" at bounding box center [768, 299] width 273 height 9
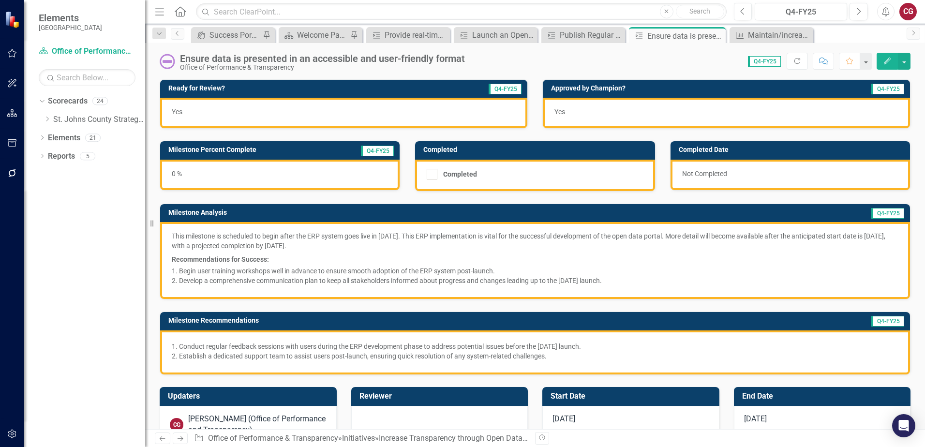
click at [337, 257] on p "Recommendations for Success:" at bounding box center [535, 259] width 727 height 12
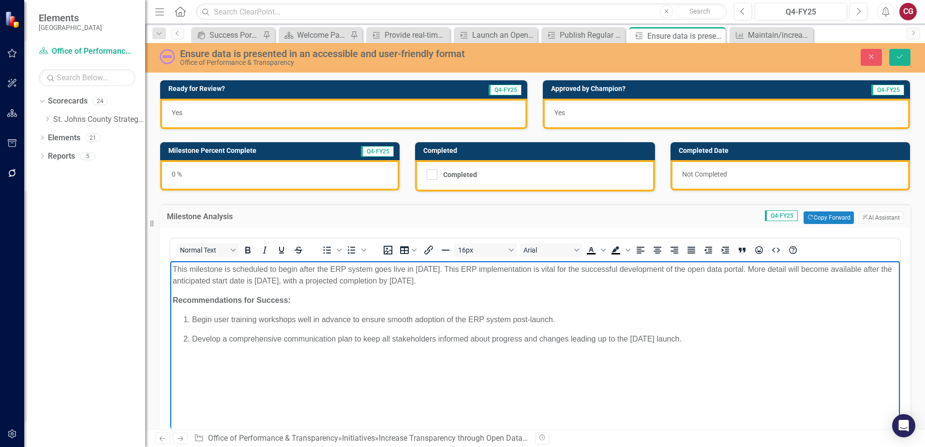
drag, startPoint x: 730, startPoint y: 344, endPoint x: 142, endPoint y: 238, distance: 597.6
click at [170, 261] on html "This milestone is scheduled to begin after the ERP system goes live in [DATE]. …" at bounding box center [535, 333] width 730 height 145
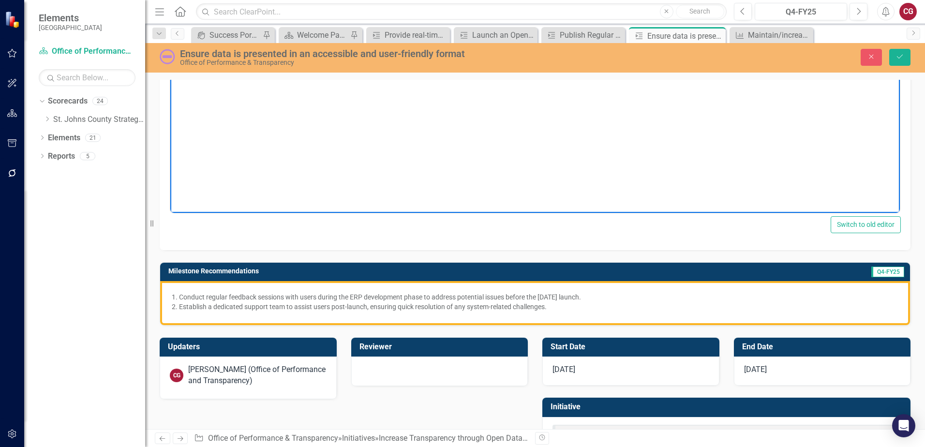
scroll to position [242, 0]
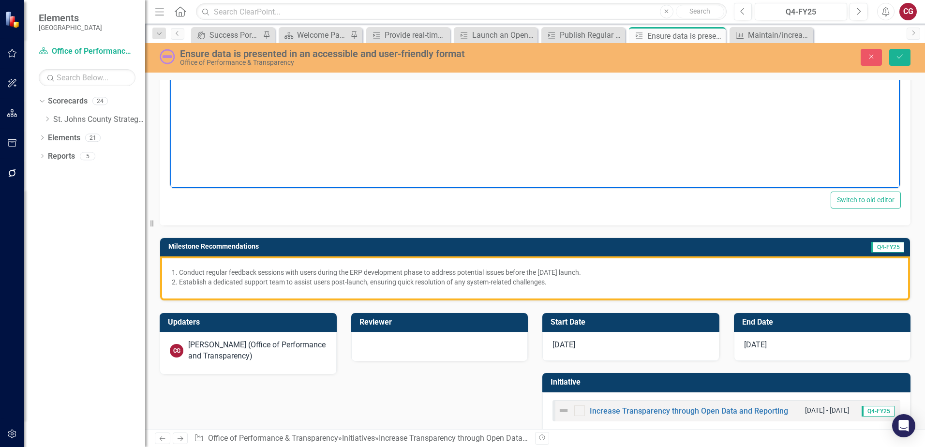
click at [368, 280] on p "Establish a dedicated support team to assist users post-launch, ensuring quick …" at bounding box center [539, 282] width 720 height 10
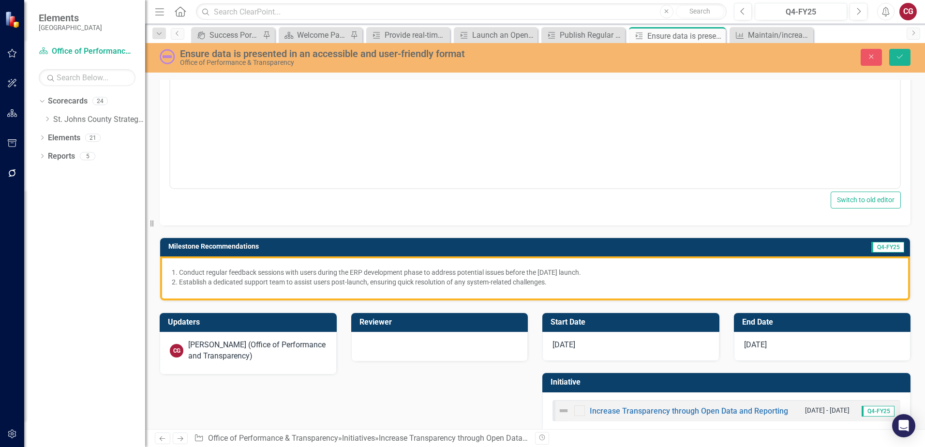
click at [368, 280] on p "Establish a dedicated support team to assist users post-launch, ensuring quick …" at bounding box center [539, 282] width 720 height 10
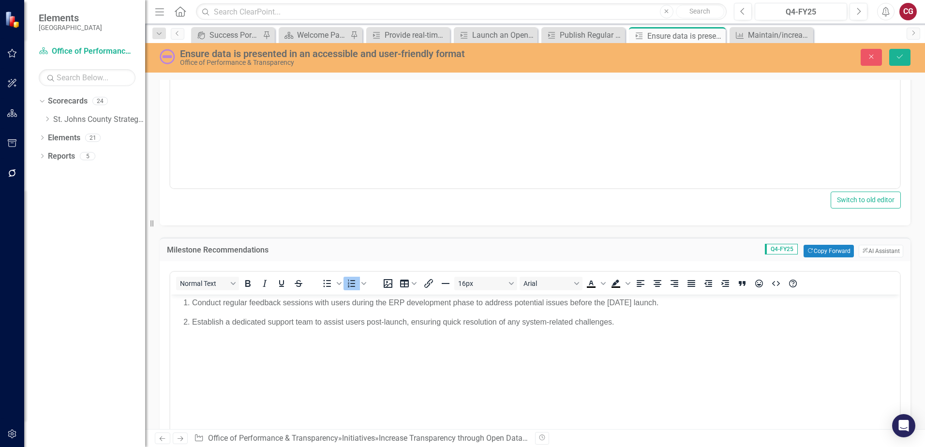
scroll to position [0, 0]
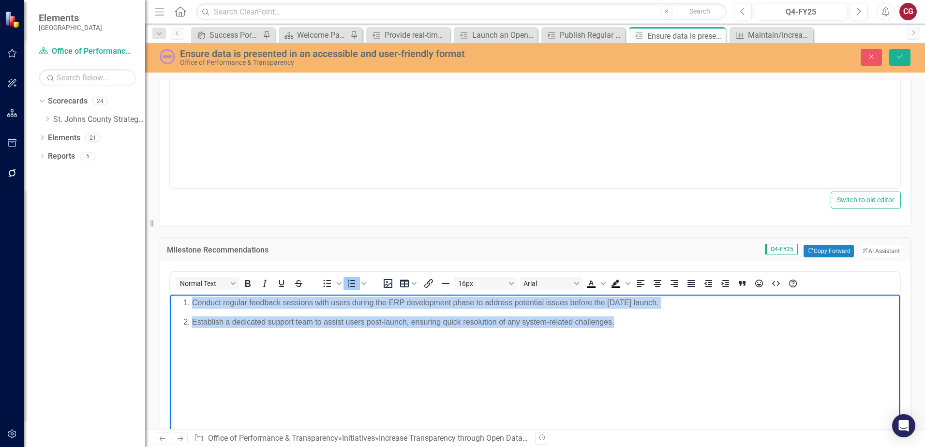
drag, startPoint x: 693, startPoint y: 323, endPoint x: 103, endPoint y: 249, distance: 594.6
click at [170, 295] on html "Conduct regular feedback sessions with users during the ERP development phase t…" at bounding box center [535, 367] width 730 height 145
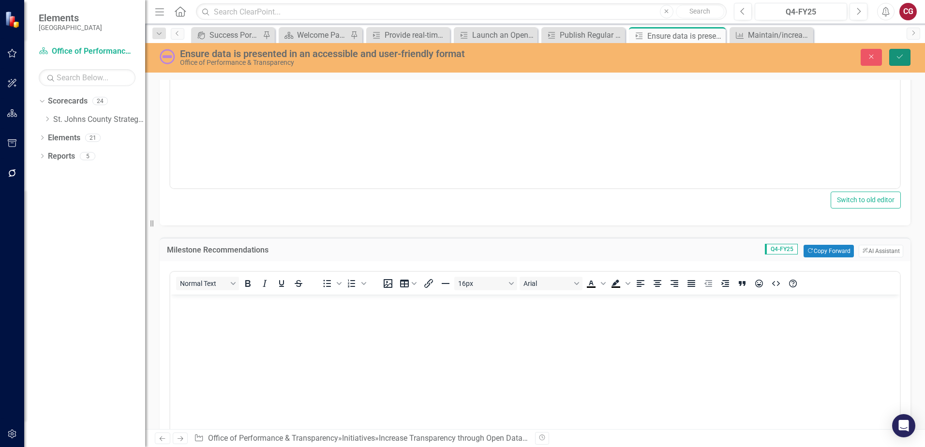
click at [902, 55] on icon "Save" at bounding box center [900, 56] width 9 height 7
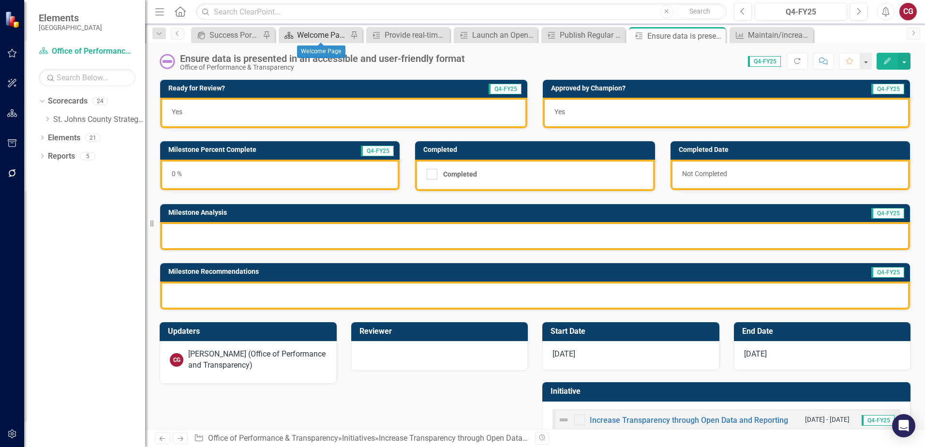
click at [319, 35] on div "Welcome Page" at bounding box center [322, 35] width 51 height 12
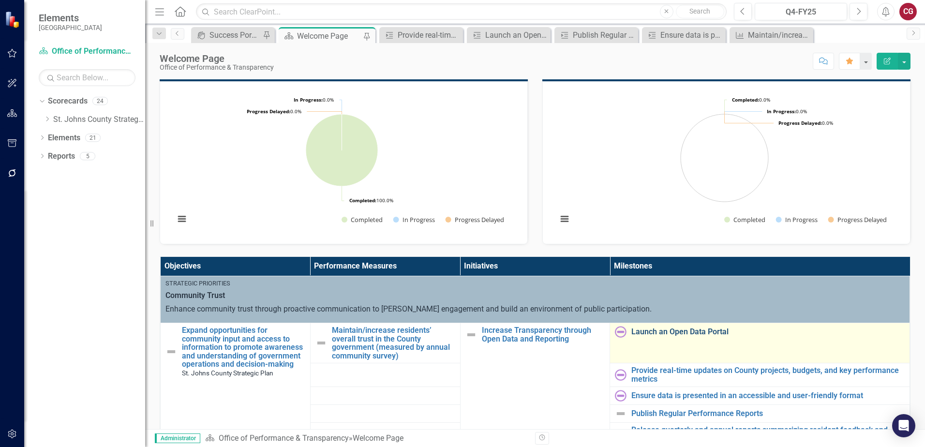
click at [646, 331] on link "Launch an Open Data Portal" at bounding box center [768, 332] width 273 height 9
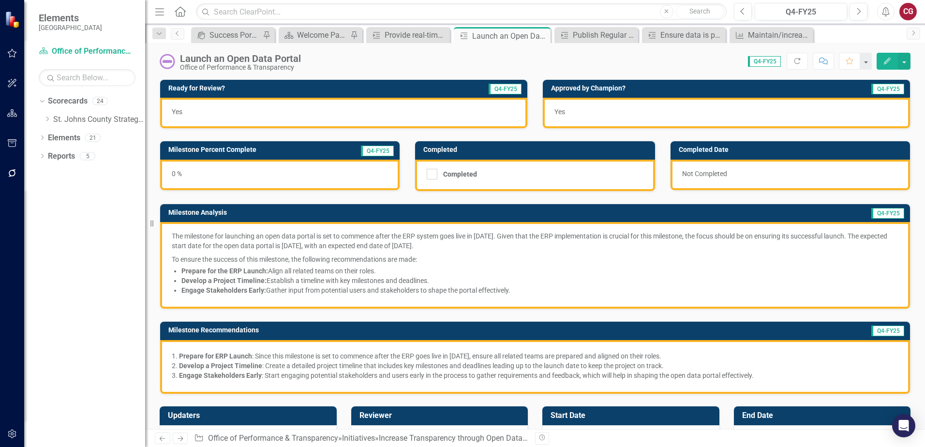
click at [510, 264] on p "To ensure the success of this milestone, the following recommendations are made:" at bounding box center [535, 259] width 727 height 12
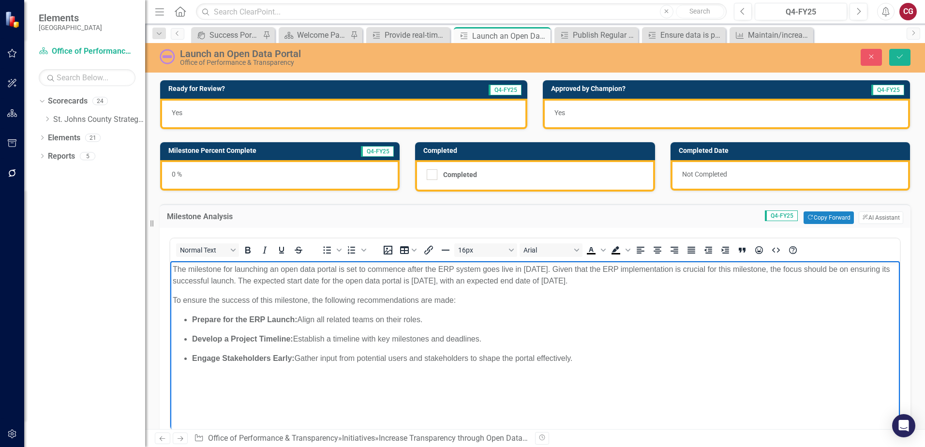
drag, startPoint x: 596, startPoint y: 364, endPoint x: 110, endPoint y: 267, distance: 496.0
click at [170, 267] on html "The milestone for launching an open data portal is set to commence after the ER…" at bounding box center [535, 333] width 730 height 145
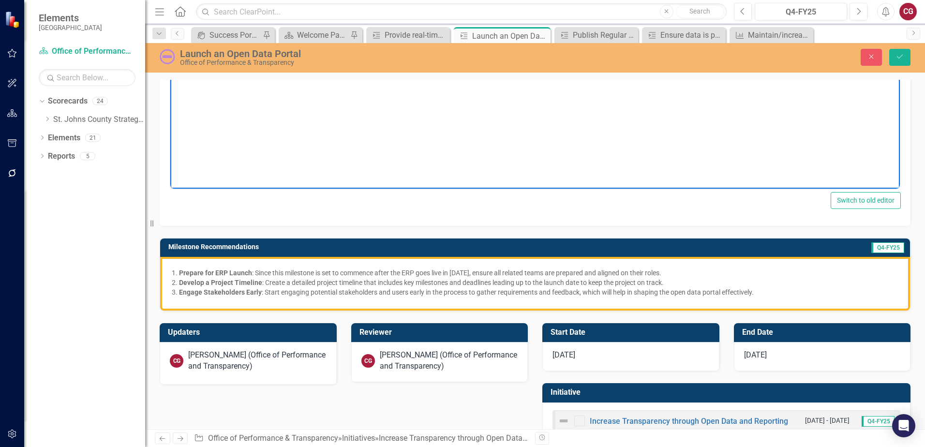
scroll to position [242, 0]
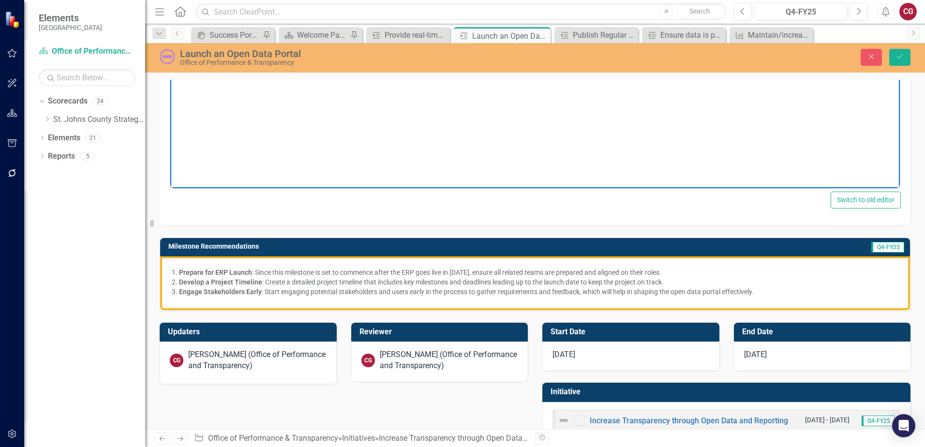
click at [561, 268] on p "Prepare for ERP Launch : Since this milestone is set to commence after the ERP …" at bounding box center [539, 273] width 720 height 10
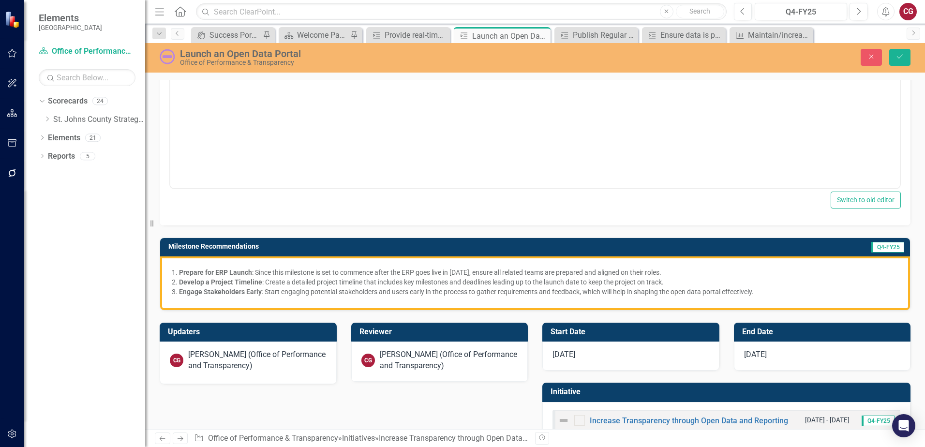
click at [561, 268] on p "Prepare for ERP Launch : Since this milestone is set to commence after the ERP …" at bounding box center [539, 273] width 720 height 10
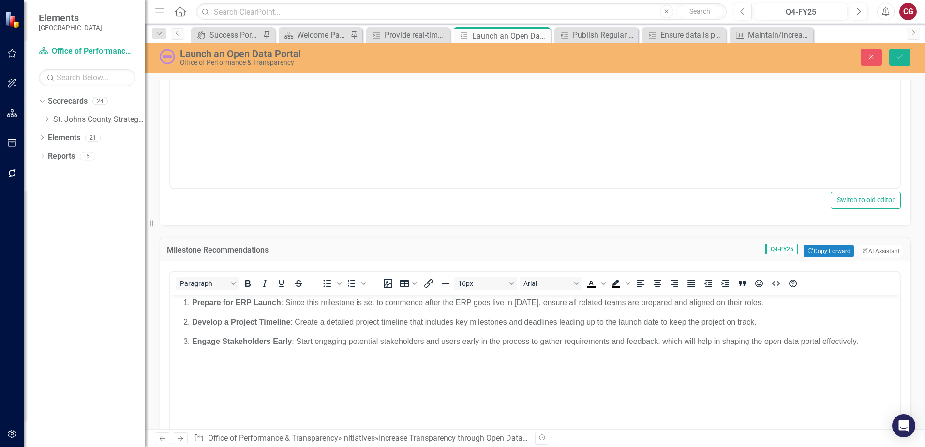
scroll to position [0, 0]
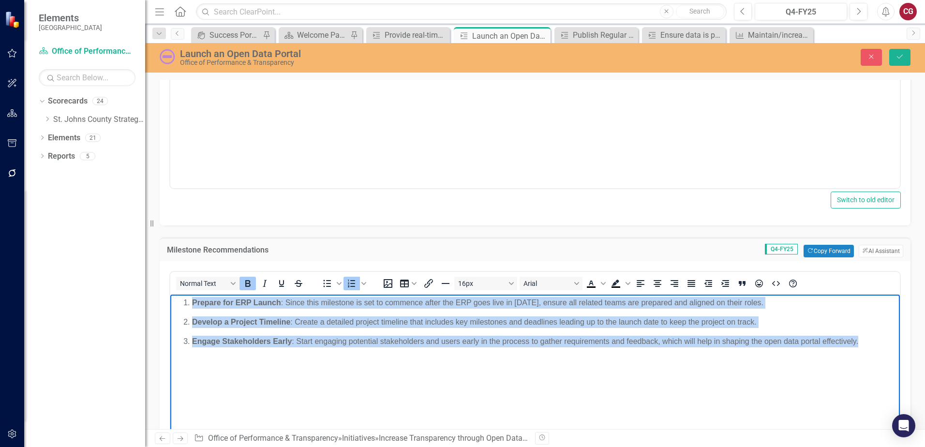
drag, startPoint x: 872, startPoint y: 348, endPoint x: 85, endPoint y: 295, distance: 788.7
click at [170, 295] on html "Prepare for ERP Launch : Since this milestone is set to commence after the ERP …" at bounding box center [535, 367] width 730 height 145
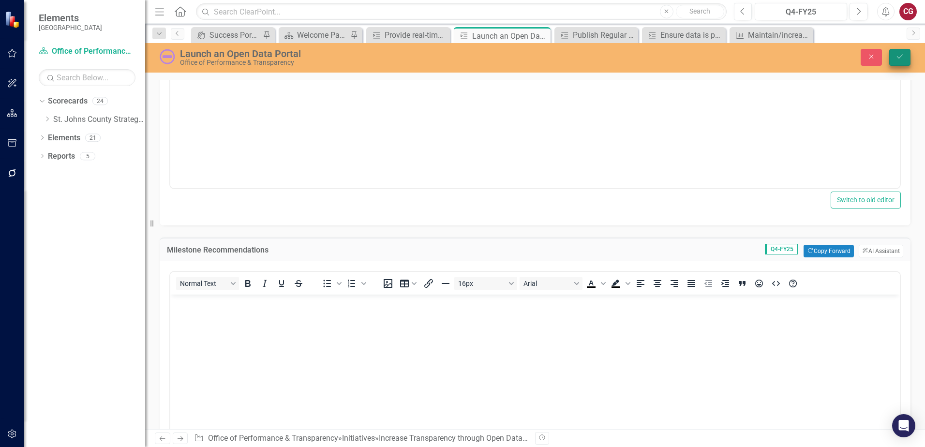
click at [908, 58] on button "Save" at bounding box center [900, 57] width 21 height 17
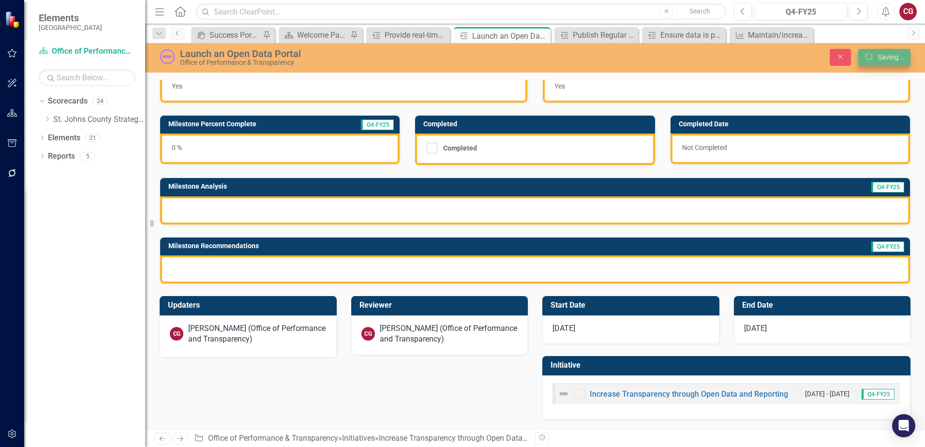
scroll to position [27, 0]
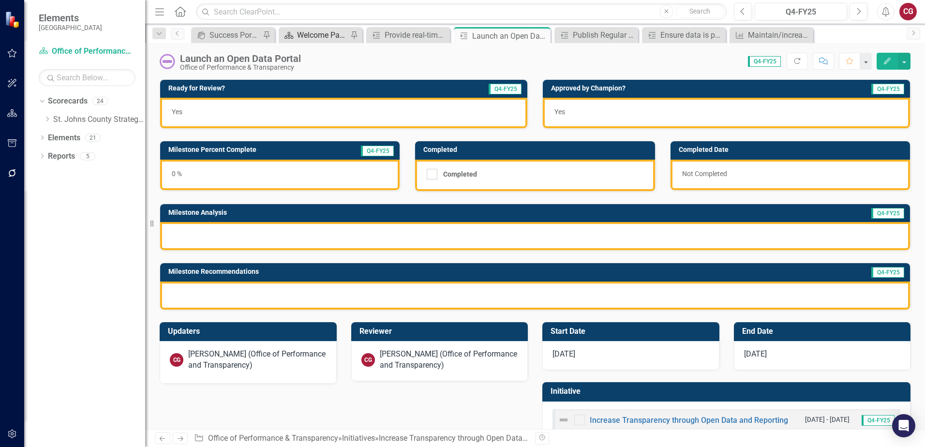
click at [317, 39] on div "Welcome Page" at bounding box center [322, 35] width 51 height 12
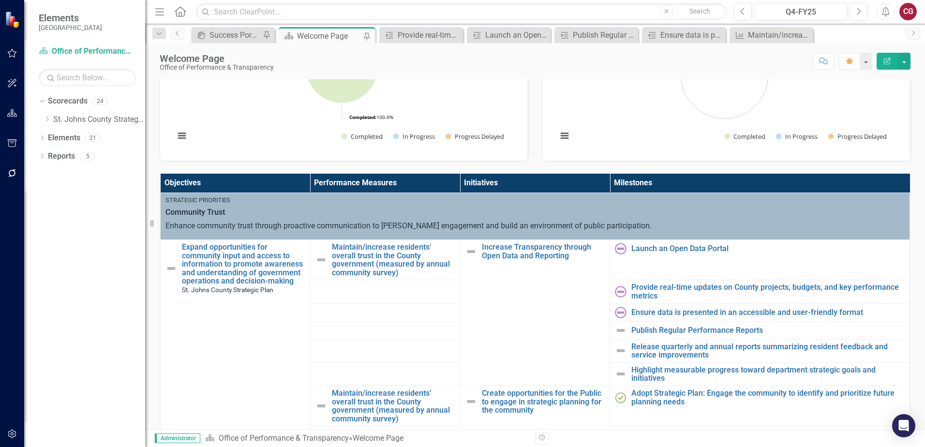
scroll to position [242, 0]
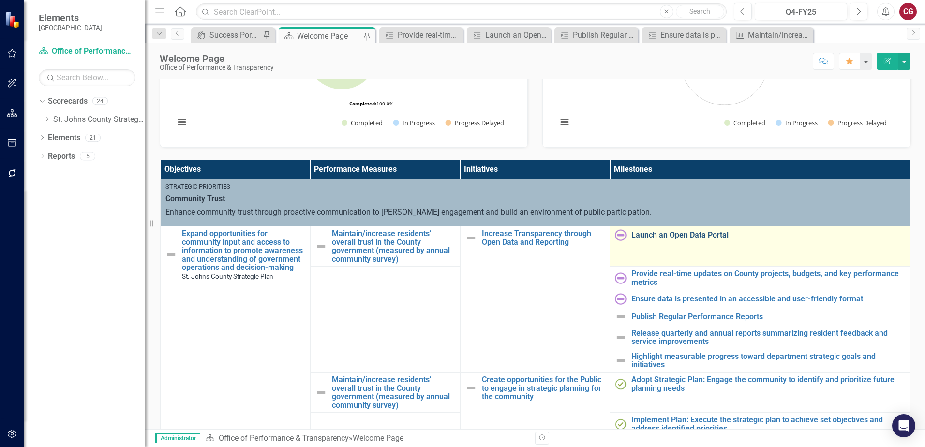
click at [676, 234] on link "Launch an Open Data Portal" at bounding box center [768, 235] width 273 height 9
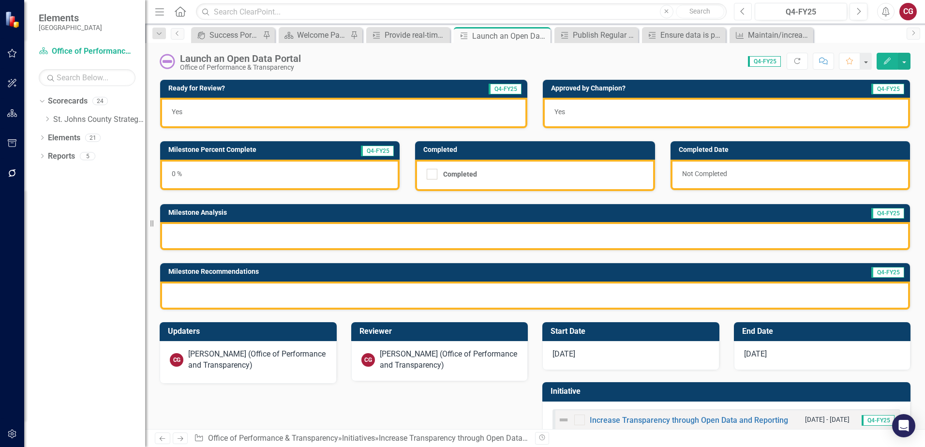
click at [748, 16] on button "Previous" at bounding box center [743, 11] width 18 height 17
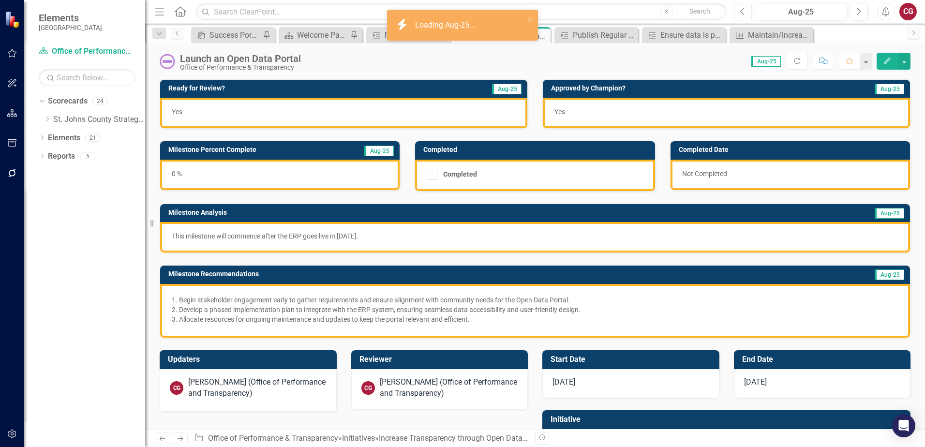
click at [742, 15] on icon "Previous" at bounding box center [742, 11] width 5 height 9
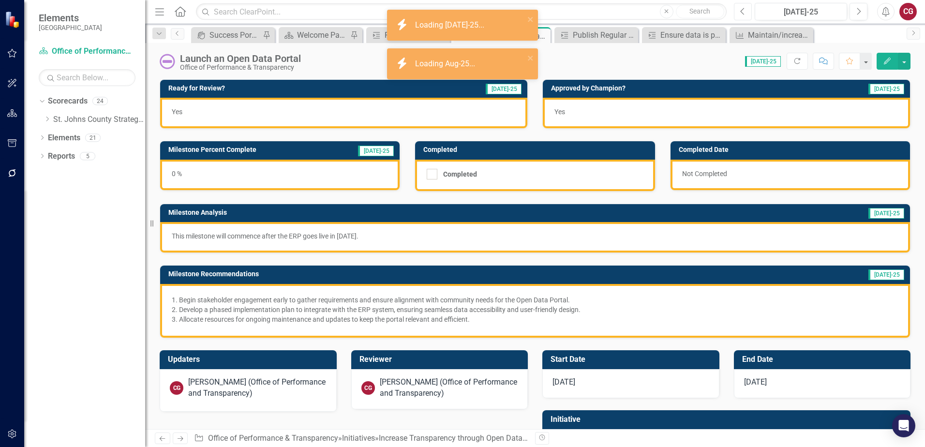
click at [742, 15] on icon "Previous" at bounding box center [742, 11] width 5 height 9
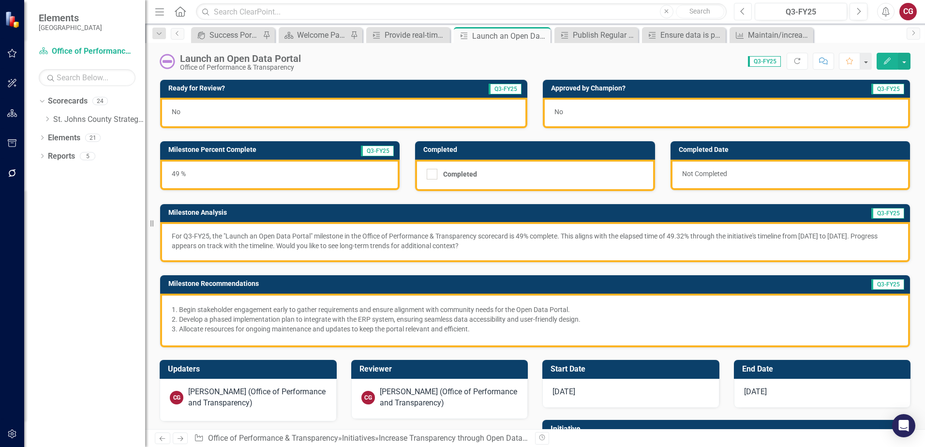
click at [739, 16] on button "Previous" at bounding box center [743, 11] width 18 height 17
click at [746, 12] on button "Previous" at bounding box center [743, 11] width 18 height 17
click at [859, 15] on icon "Next" at bounding box center [858, 11] width 5 height 9
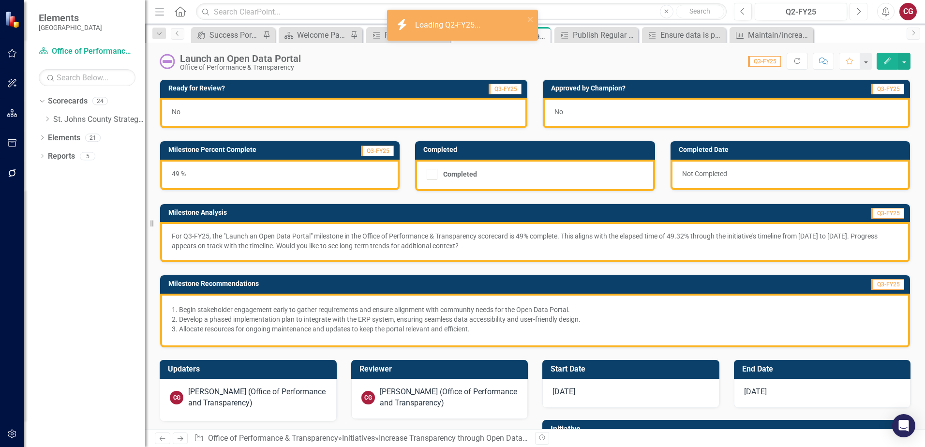
click at [859, 15] on icon "Next" at bounding box center [858, 11] width 5 height 9
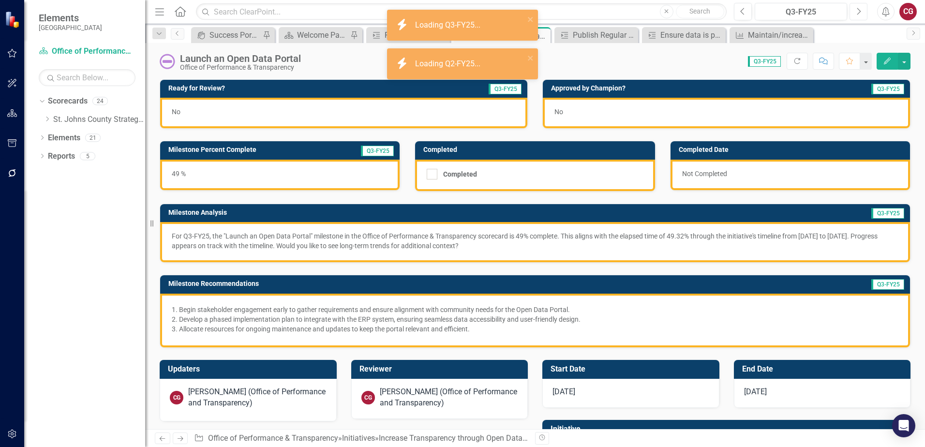
click at [859, 15] on icon "Next" at bounding box center [858, 11] width 5 height 9
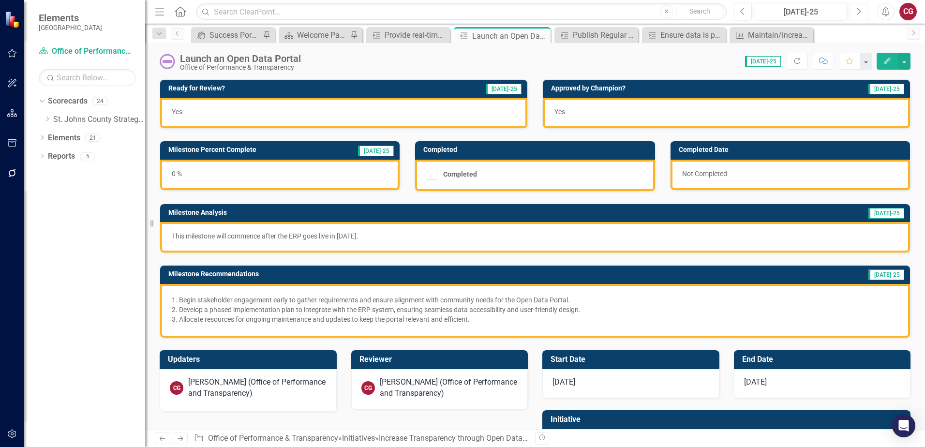
click at [859, 14] on icon "Next" at bounding box center [858, 11] width 5 height 9
click at [857, 15] on icon "Next" at bounding box center [858, 11] width 5 height 9
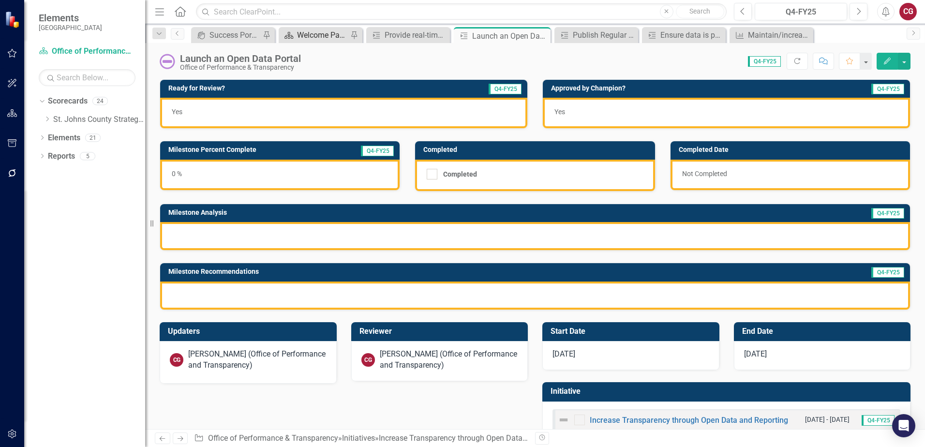
click at [314, 36] on div "Welcome Page" at bounding box center [322, 35] width 51 height 12
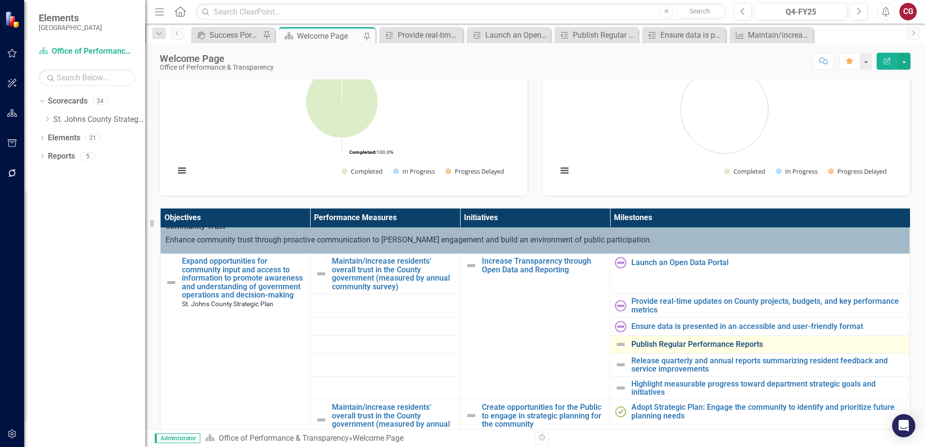
scroll to position [48, 0]
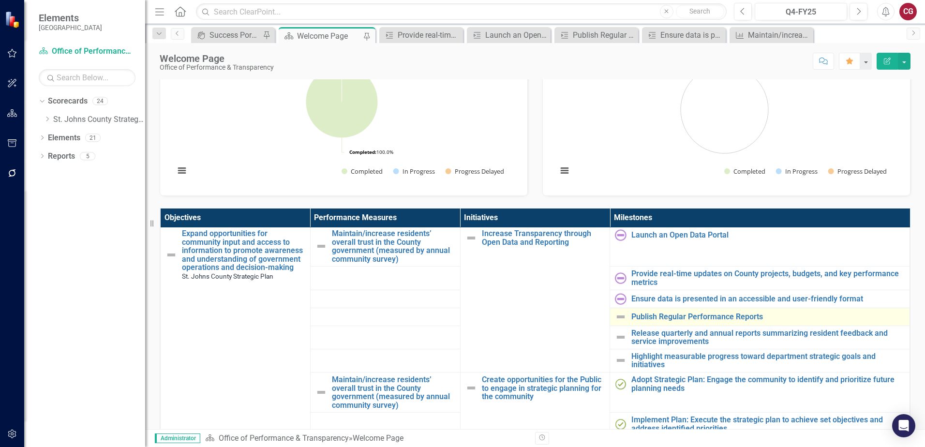
click at [615, 317] on img at bounding box center [621, 317] width 12 height 12
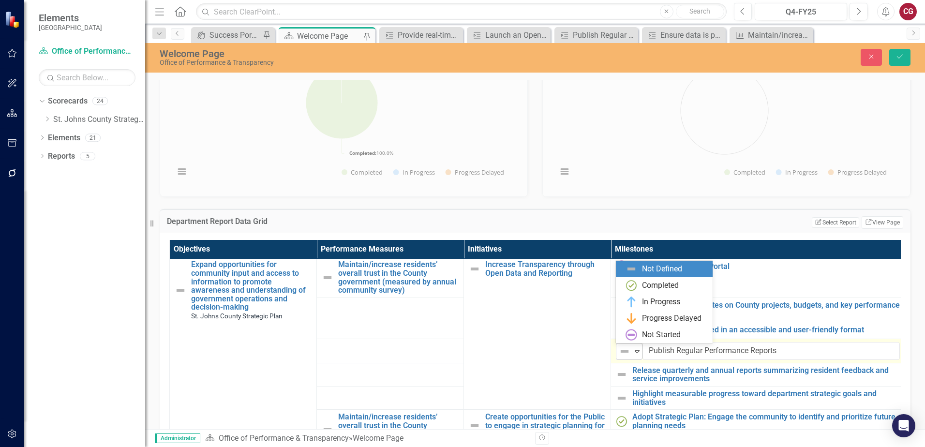
click at [641, 356] on div "Expand" at bounding box center [638, 352] width 10 height 16
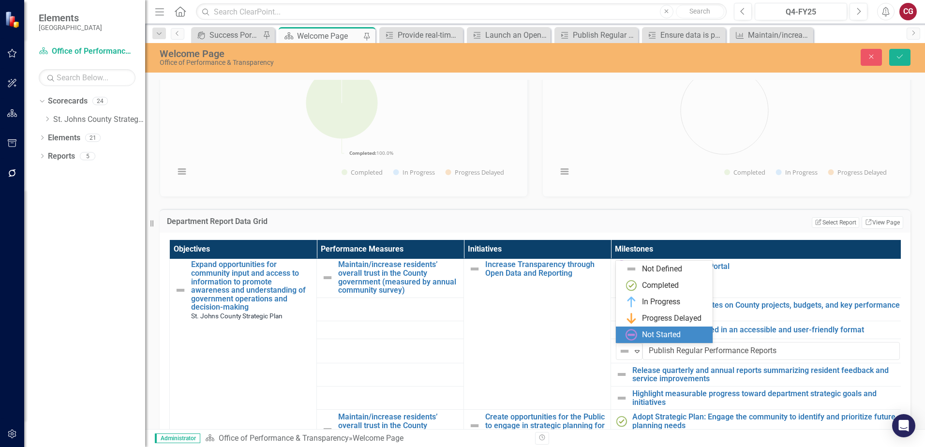
click at [644, 338] on div "Not Started" at bounding box center [661, 335] width 39 height 11
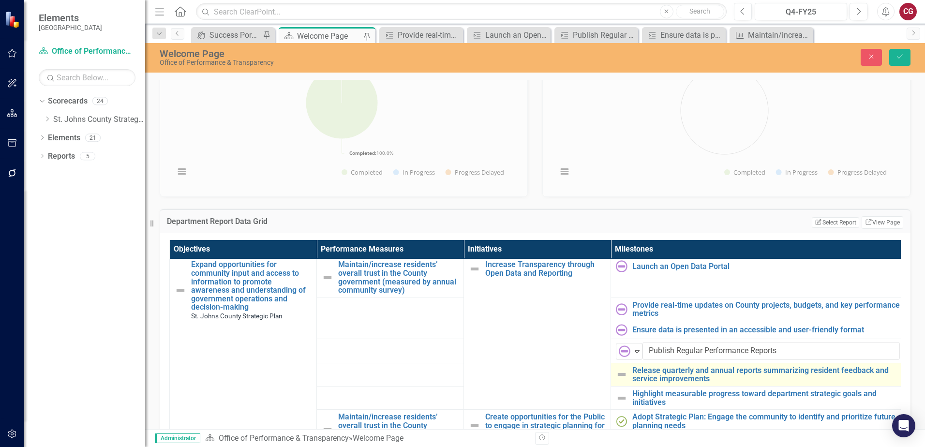
click at [625, 376] on img at bounding box center [622, 375] width 12 height 12
click at [625, 376] on img at bounding box center [625, 376] width 12 height 12
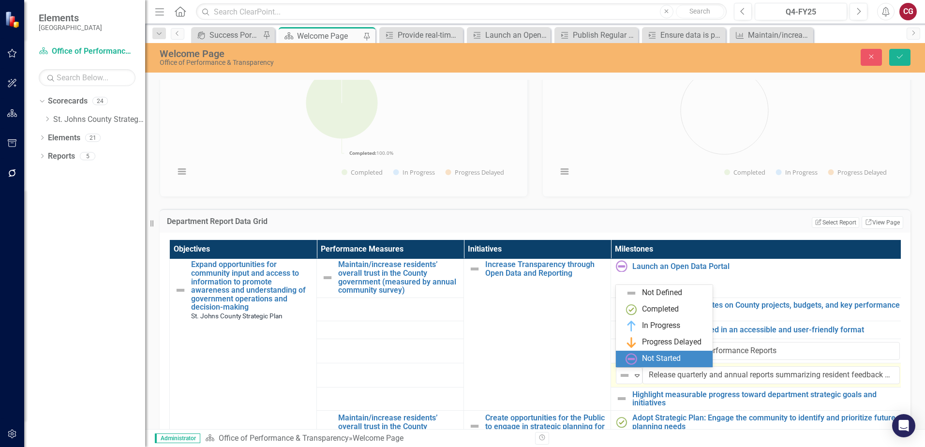
click at [639, 361] on div "Not Started" at bounding box center [666, 359] width 81 height 12
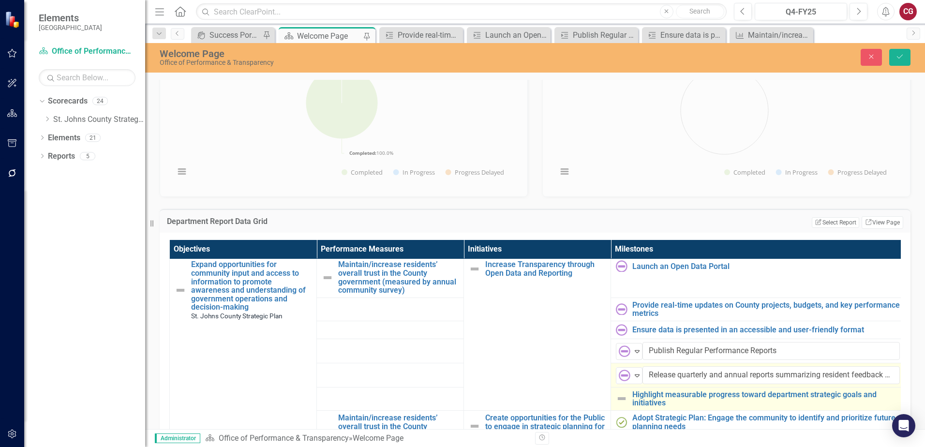
click at [627, 400] on img at bounding box center [622, 399] width 12 height 12
click at [632, 397] on div "Not Defined" at bounding box center [625, 400] width 15 height 14
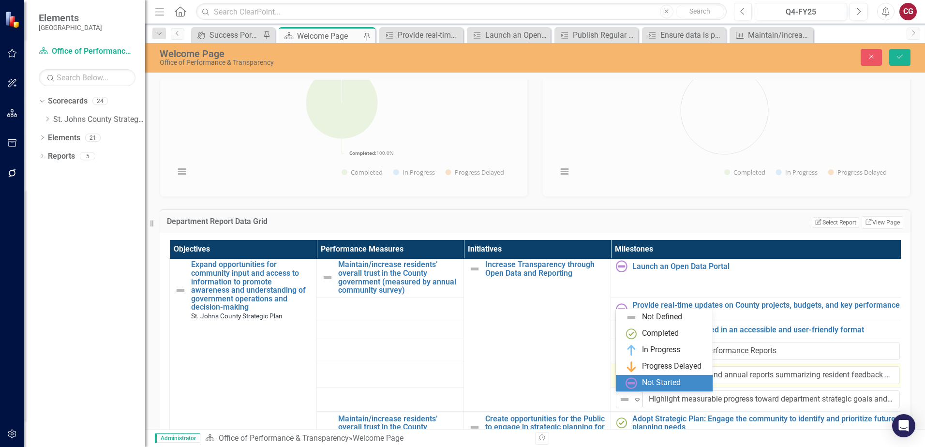
click at [637, 380] on img at bounding box center [632, 384] width 12 height 12
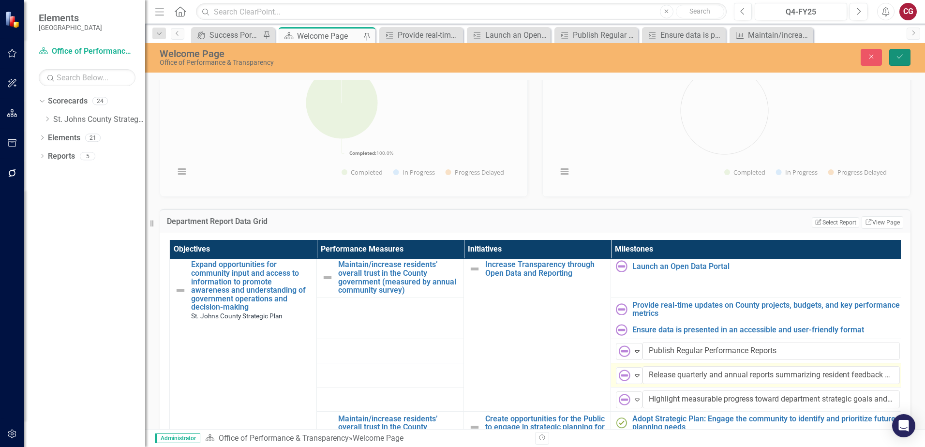
click at [908, 54] on button "Save" at bounding box center [900, 57] width 21 height 17
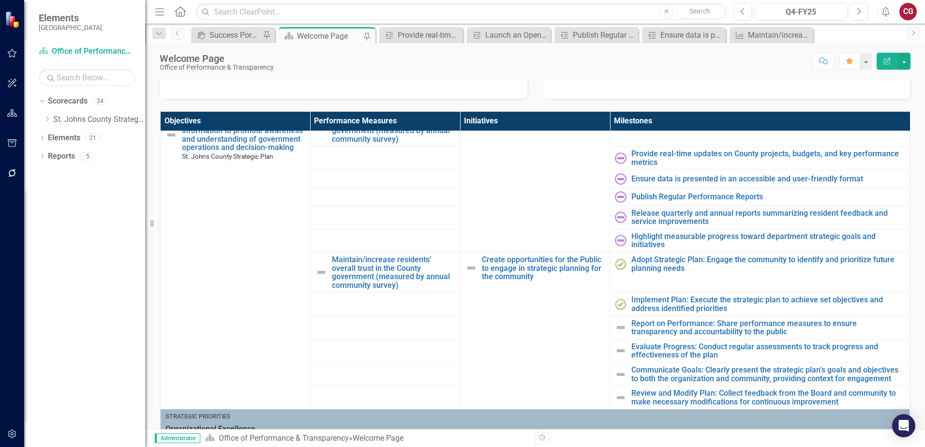
scroll to position [97, 0]
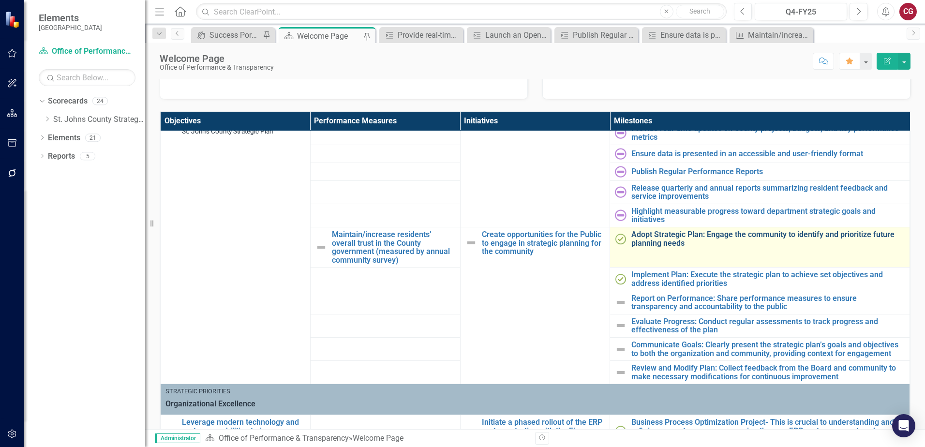
click at [632, 238] on link "Adopt Strategic Plan: Engage the community to identify and prioritize future pl…" at bounding box center [768, 238] width 273 height 17
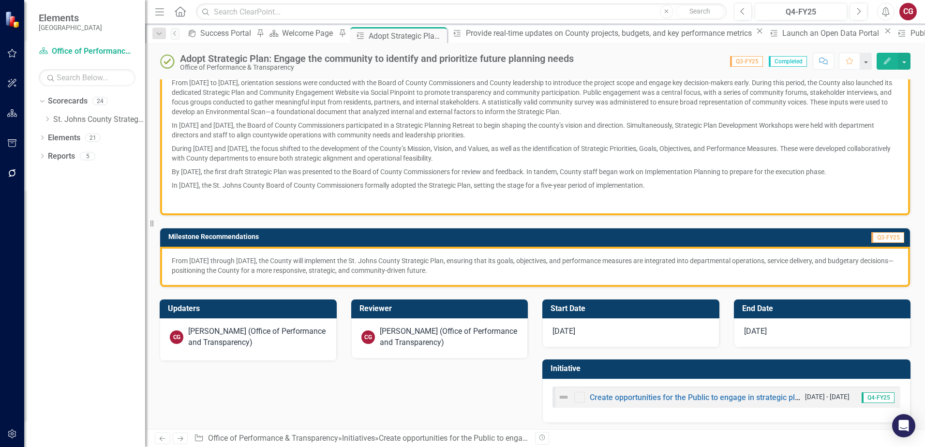
scroll to position [180, 0]
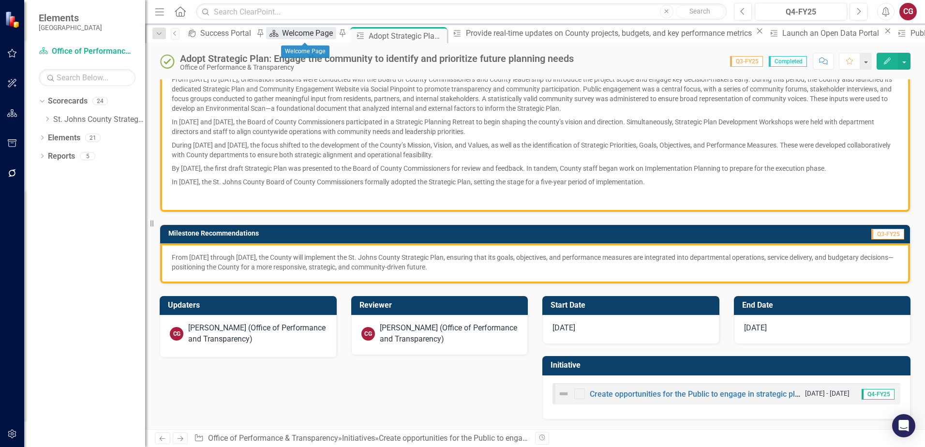
click at [297, 36] on div "Welcome Page" at bounding box center [309, 33] width 54 height 12
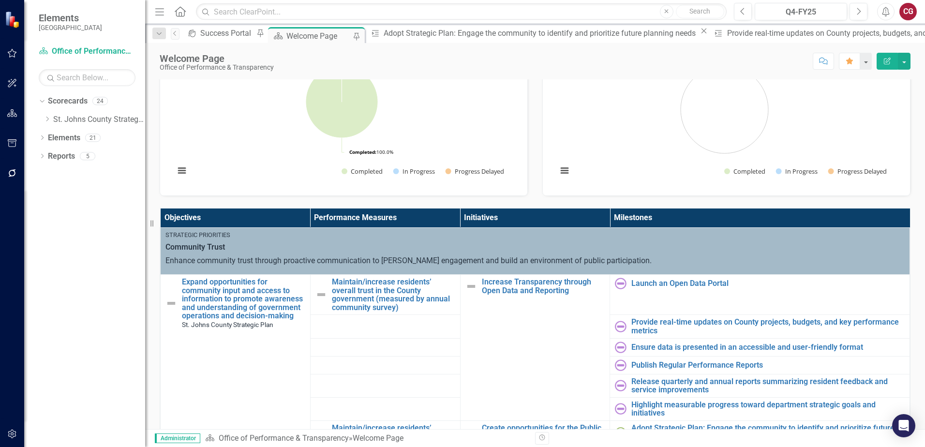
scroll to position [145, 0]
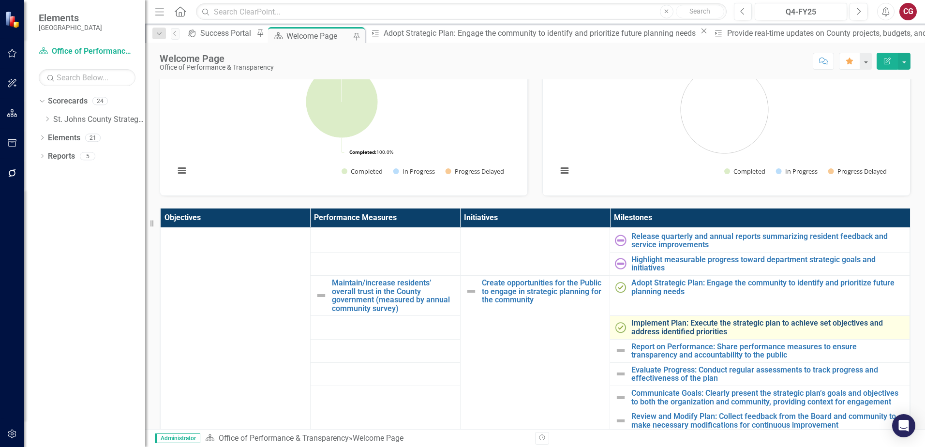
click at [633, 320] on link "Implement Plan: Execute the strategic plan to achieve set objectives and addres…" at bounding box center [768, 327] width 273 height 17
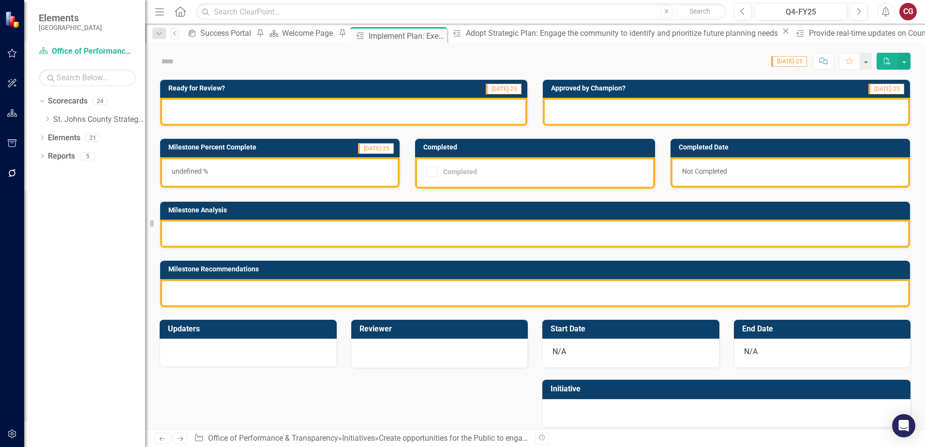
checkbox input "true"
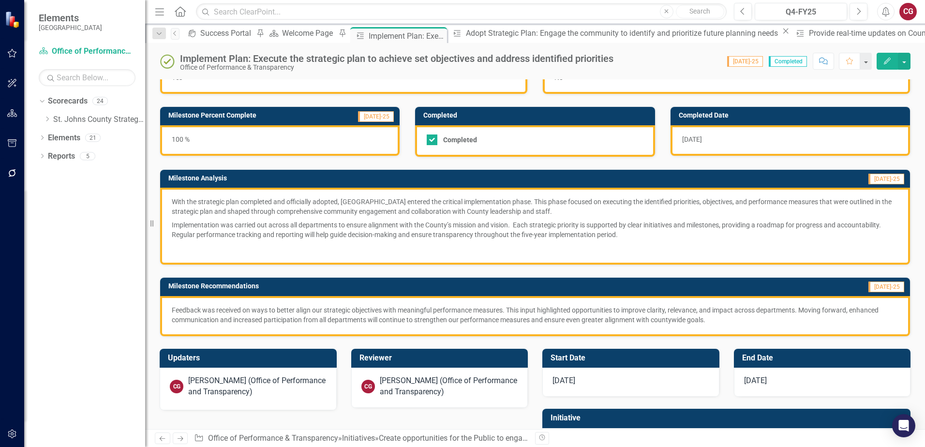
scroll to position [87, 0]
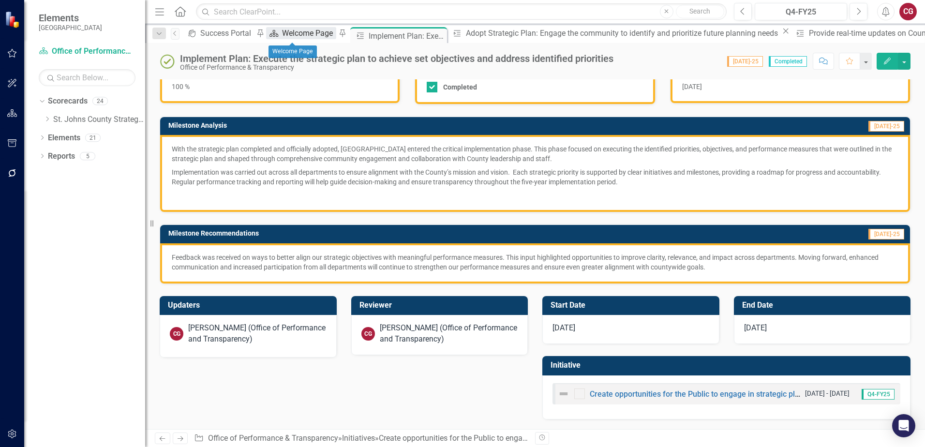
click at [284, 34] on div "Welcome Page" at bounding box center [309, 33] width 54 height 12
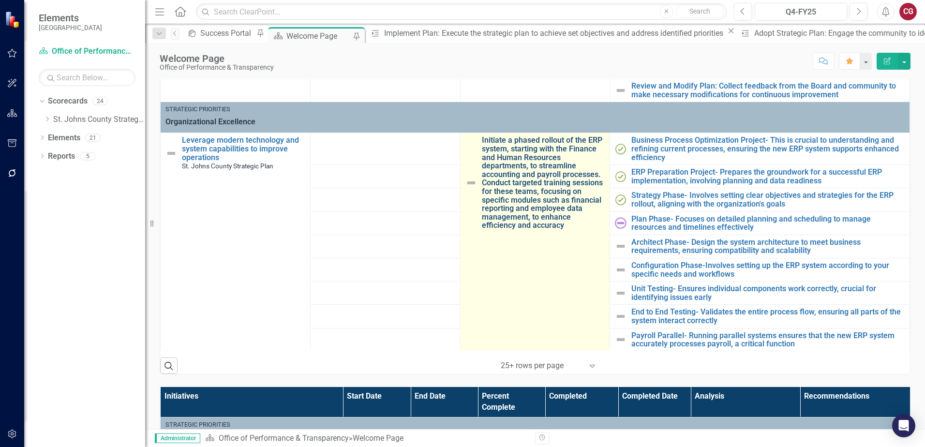
scroll to position [280, 0]
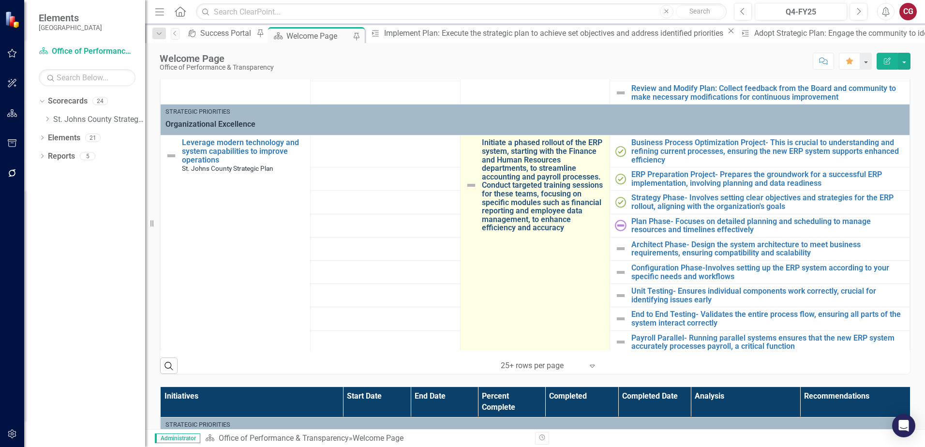
click at [531, 160] on link "Initiate a phased rollout of the ERP system, starting with the Finance and Huma…" at bounding box center [543, 185] width 123 height 94
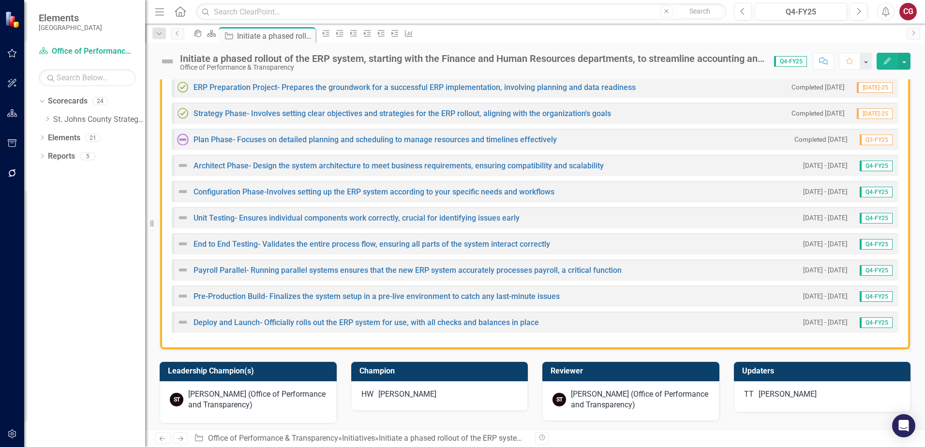
scroll to position [532, 0]
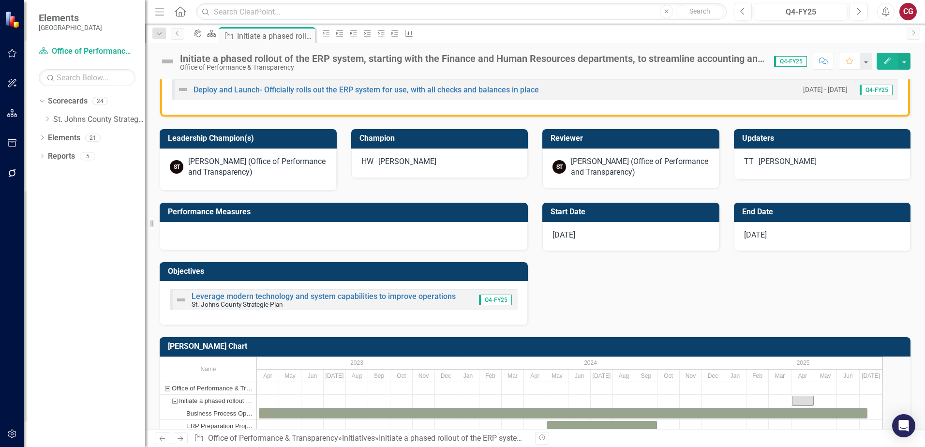
click at [241, 302] on small "St. Johns County Strategic Plan" at bounding box center [237, 305] width 91 height 8
click at [245, 297] on link "Leverage modern technology and system capabilities to improve operations" at bounding box center [324, 296] width 264 height 9
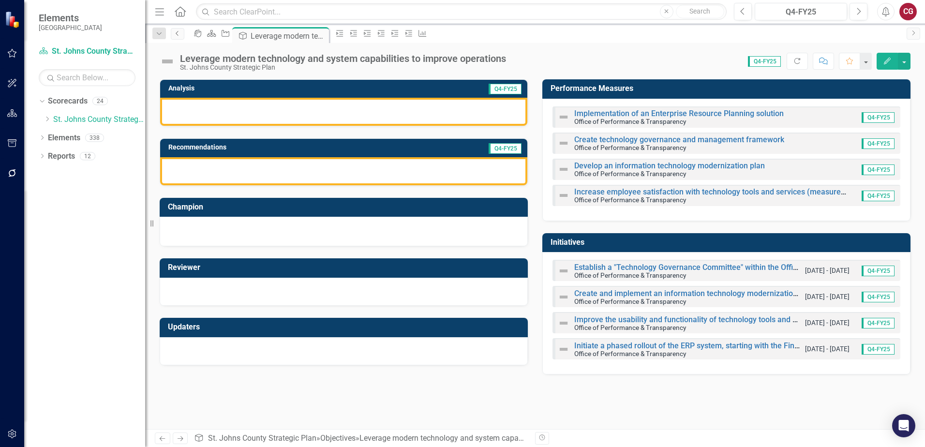
click at [178, 35] on icon "Previous" at bounding box center [178, 33] width 8 height 6
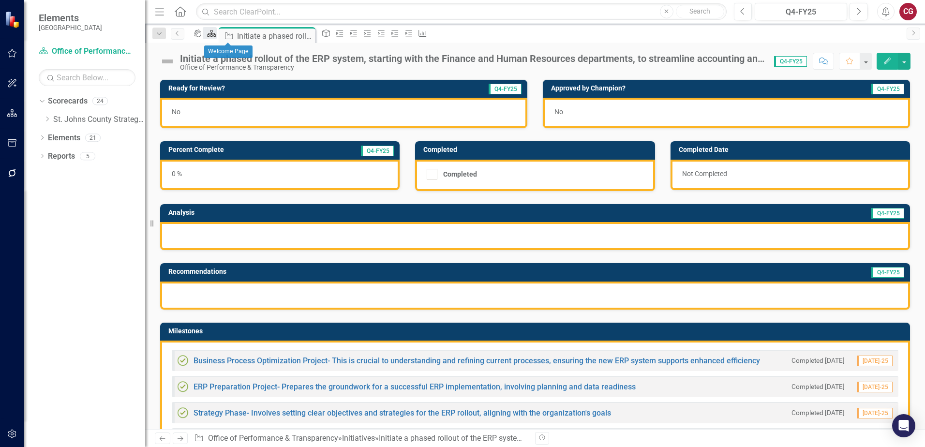
click at [216, 33] on icon "Scorecard" at bounding box center [212, 34] width 10 height 8
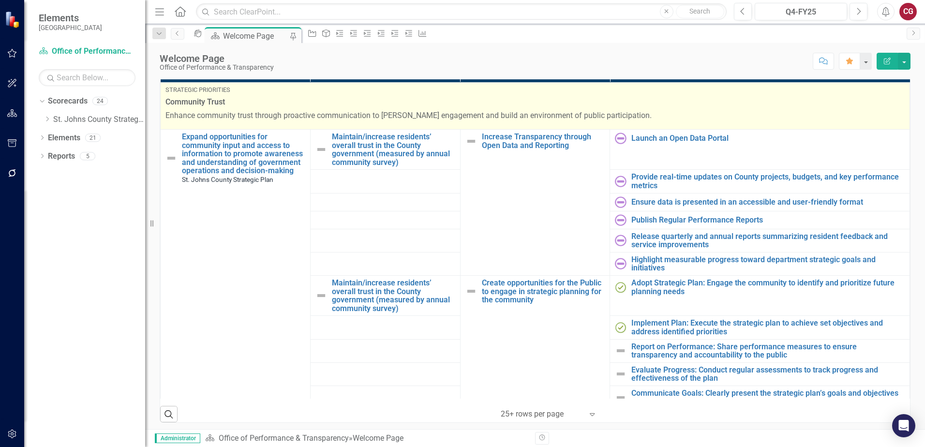
scroll to position [242, 0]
